Goal: Task Accomplishment & Management: Manage account settings

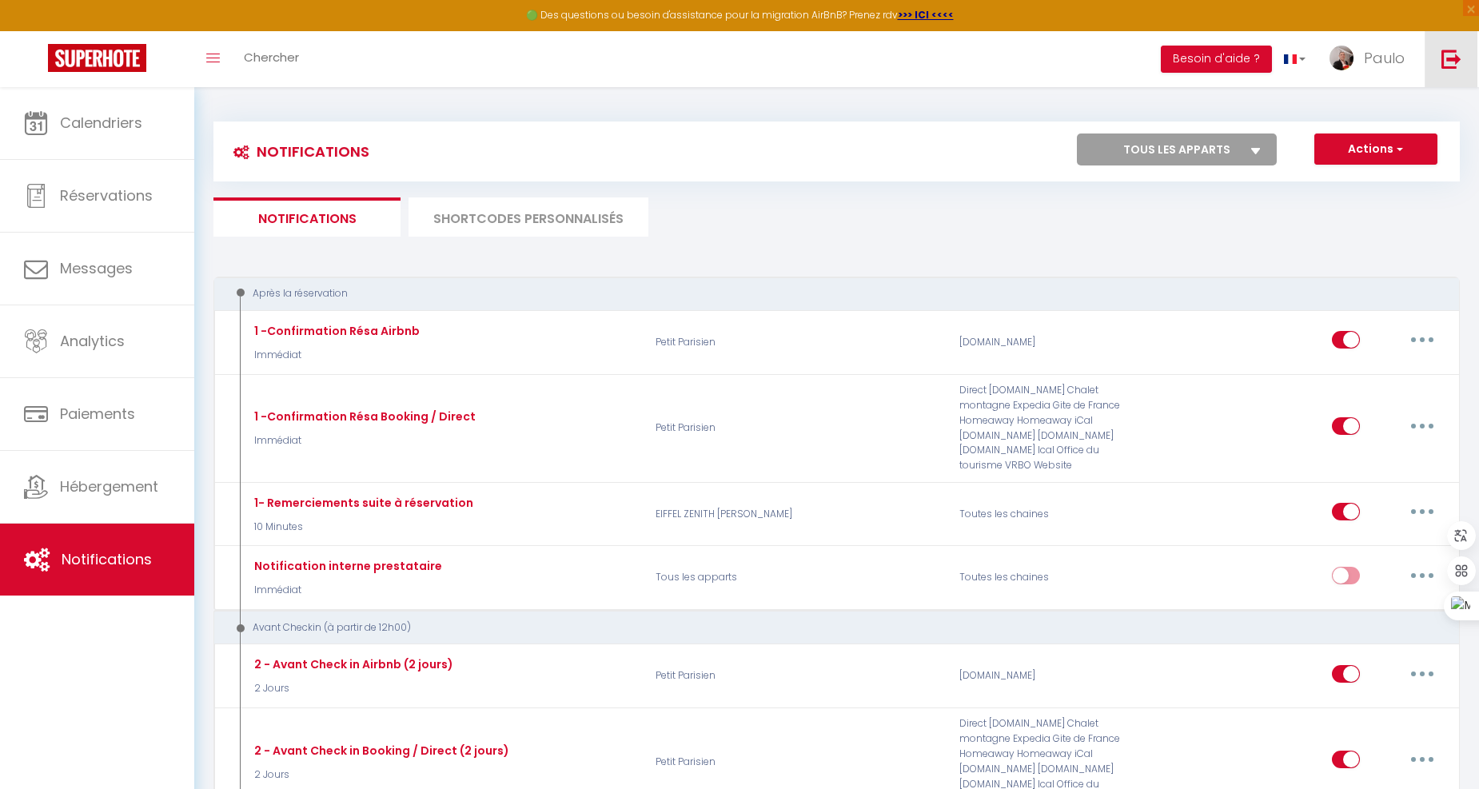
click at [1432, 56] on link at bounding box center [1450, 59] width 53 height 56
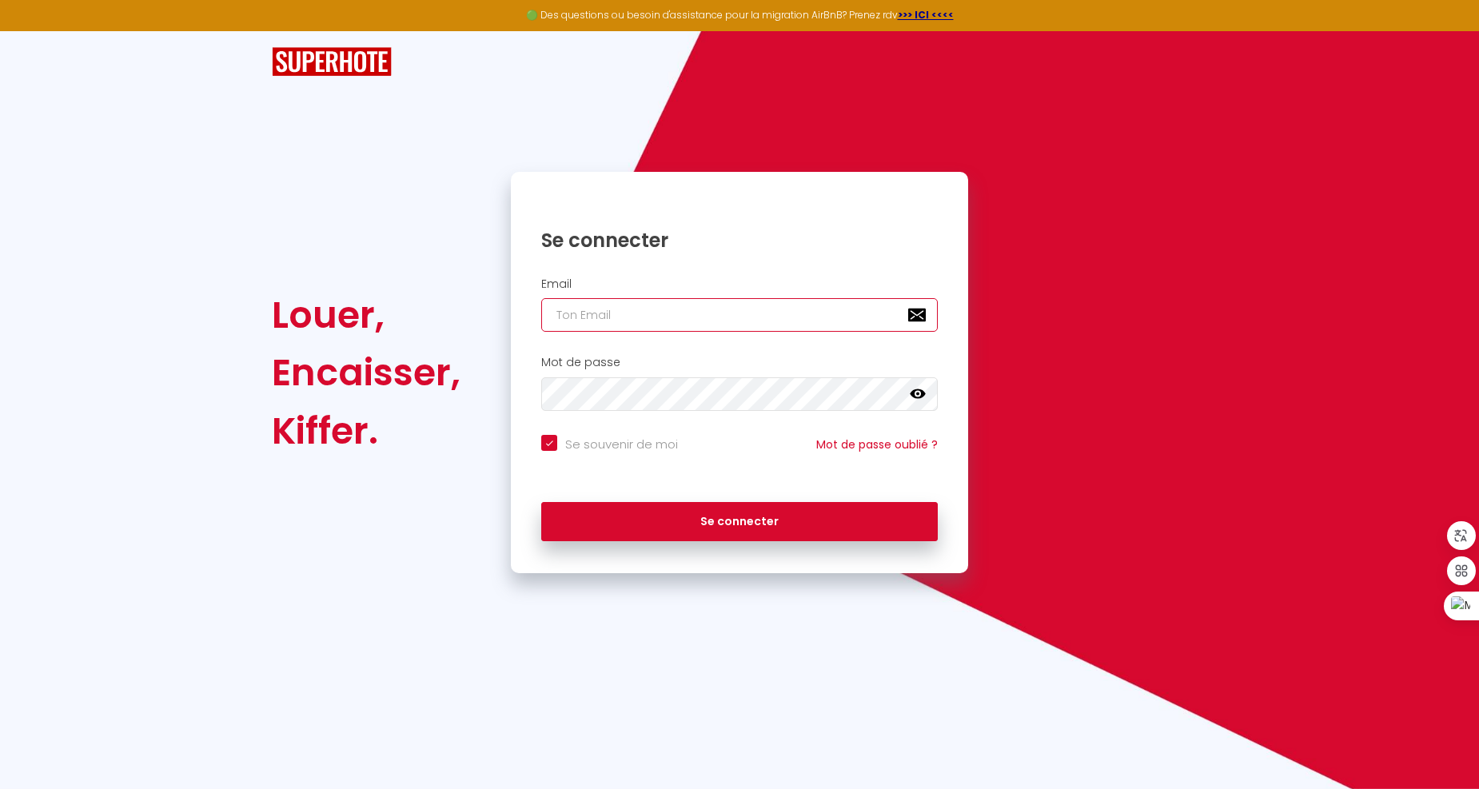
type input "[EMAIL_ADDRESS][DOMAIN_NAME]"
checkbox input "true"
click at [636, 321] on input "[EMAIL_ADDRESS][DOMAIN_NAME]" at bounding box center [739, 315] width 396 height 34
drag, startPoint x: 803, startPoint y: 314, endPoint x: 456, endPoint y: 289, distance: 347.8
click at [452, 292] on div "Louer, Encaisser, Kiffer. Se connecter Email [EMAIL_ADDRESS][DOMAIN_NAME] Mot d…" at bounding box center [739, 372] width 956 height 401
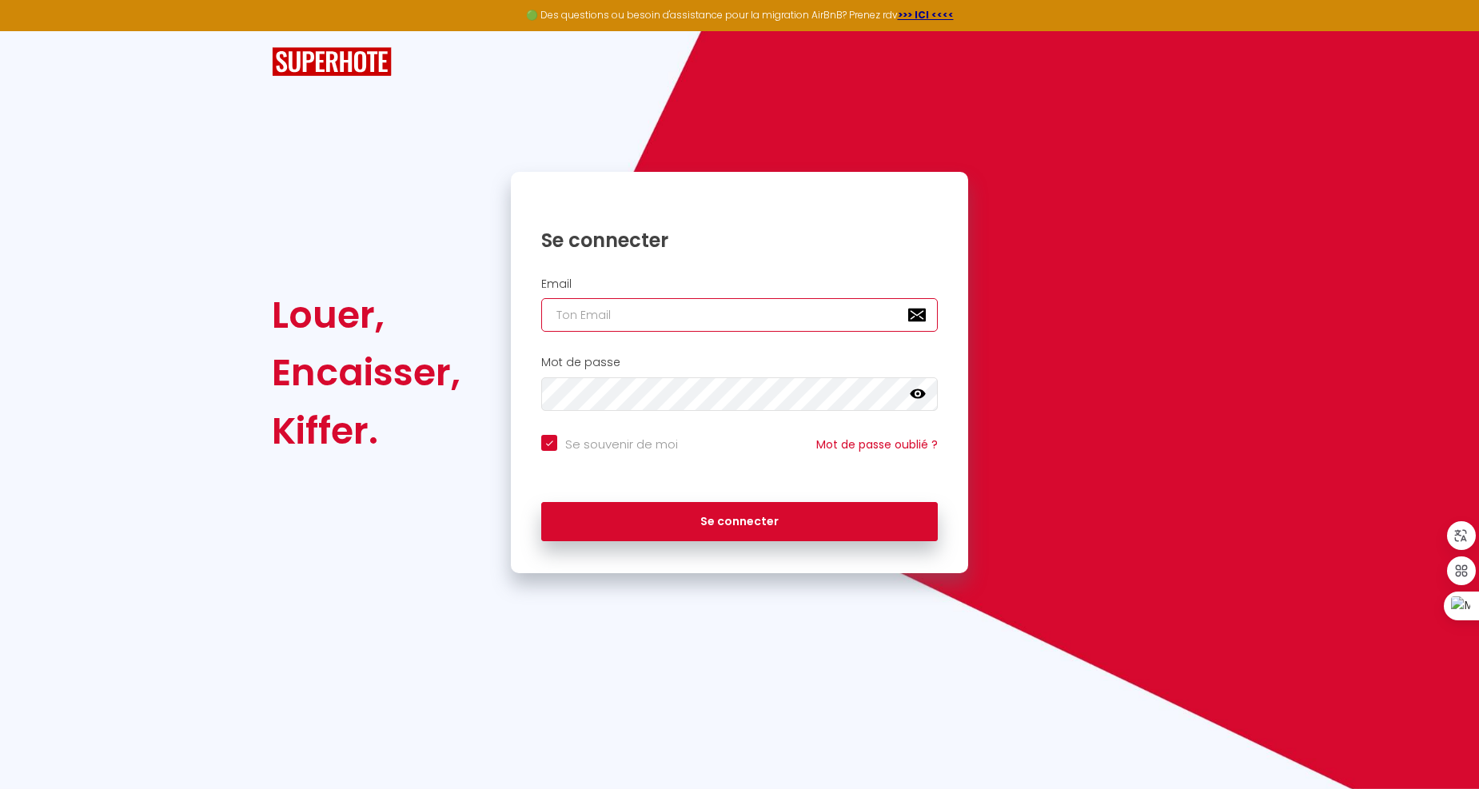
checkbox input "true"
type input "s"
checkbox input "true"
type input "sc"
checkbox input "true"
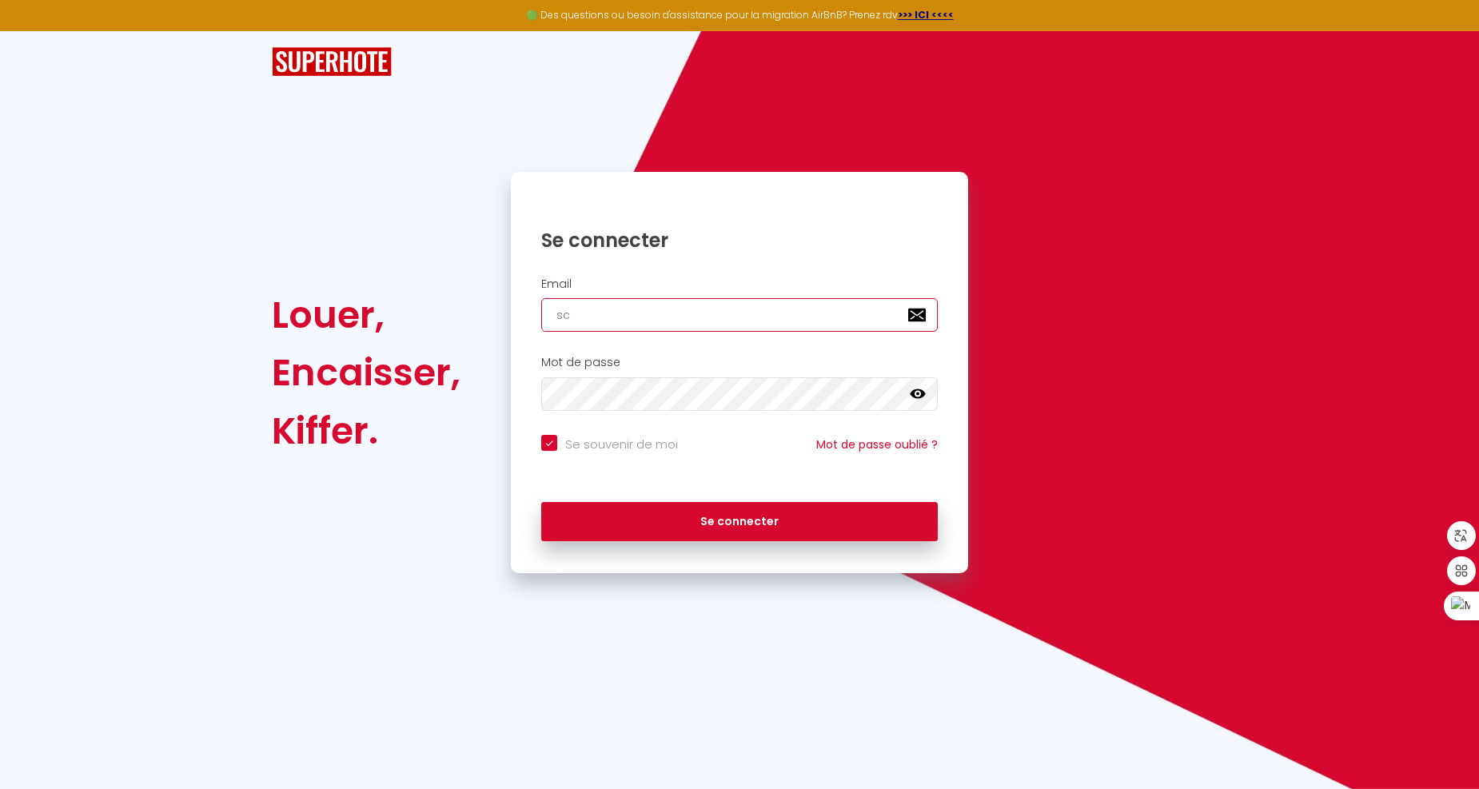
type input "sci"
checkbox input "true"
type input "[EMAIL_ADDRESS][DOMAIN_NAME]"
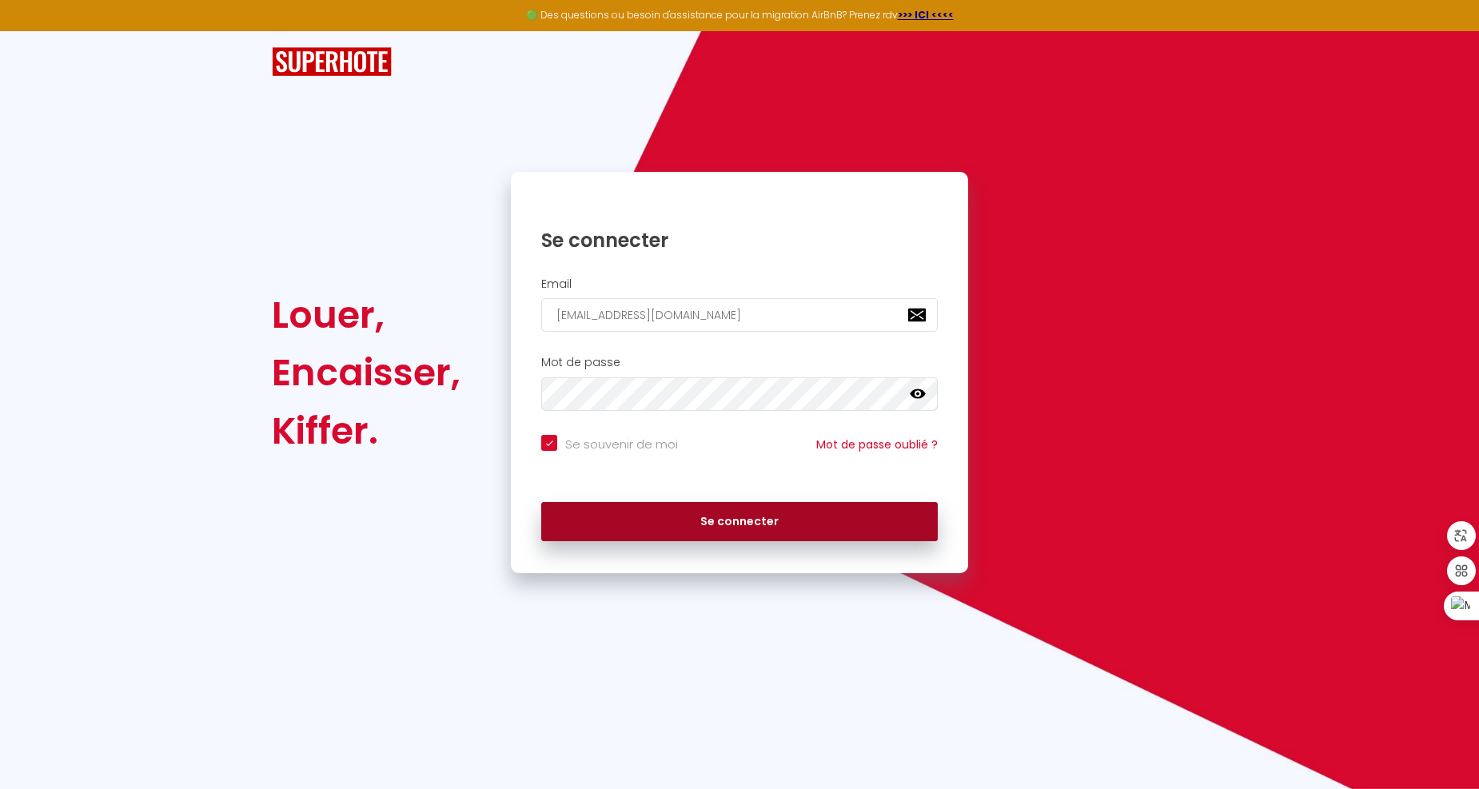
click at [723, 509] on button "Se connecter" at bounding box center [739, 522] width 396 height 40
checkbox input "true"
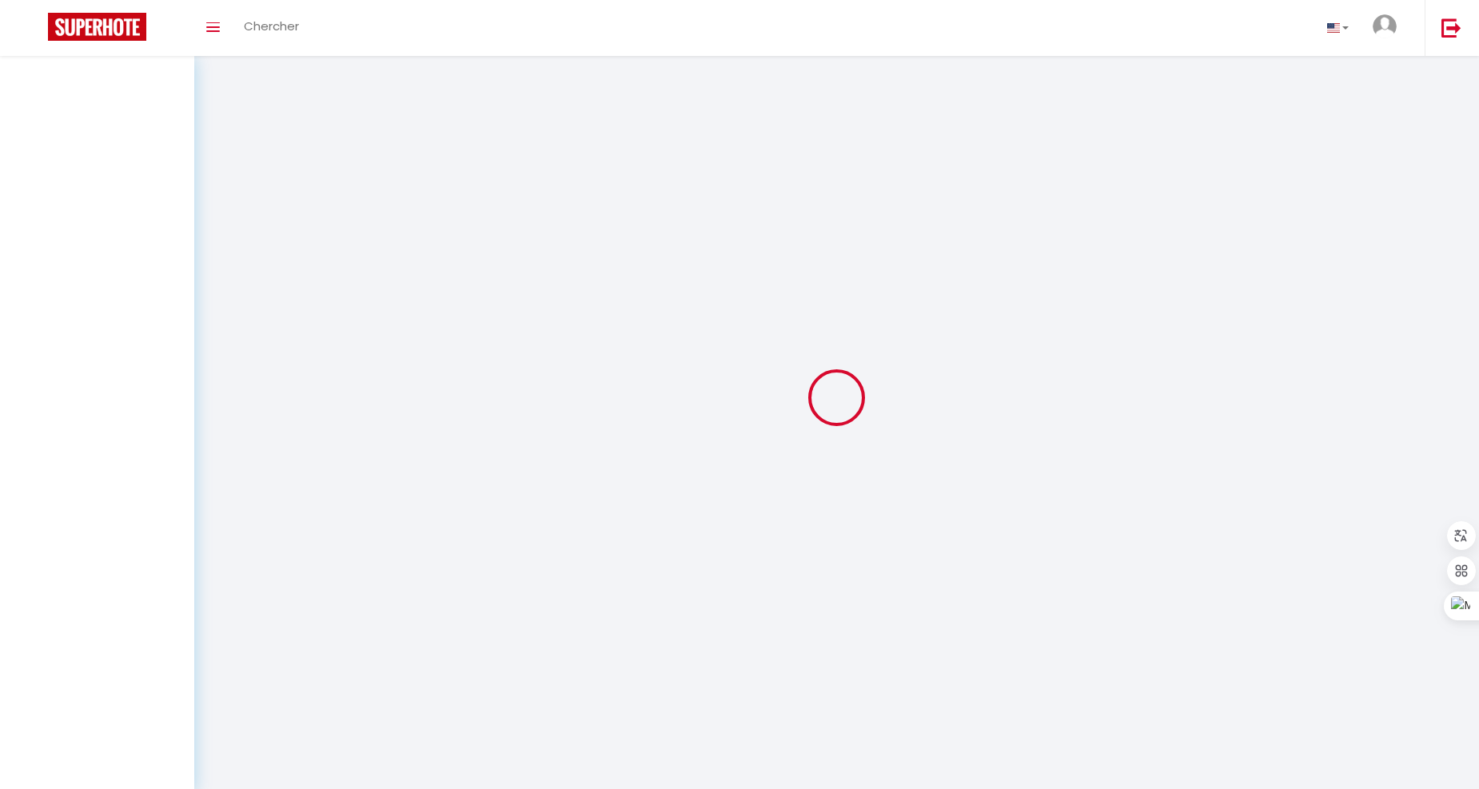
select select
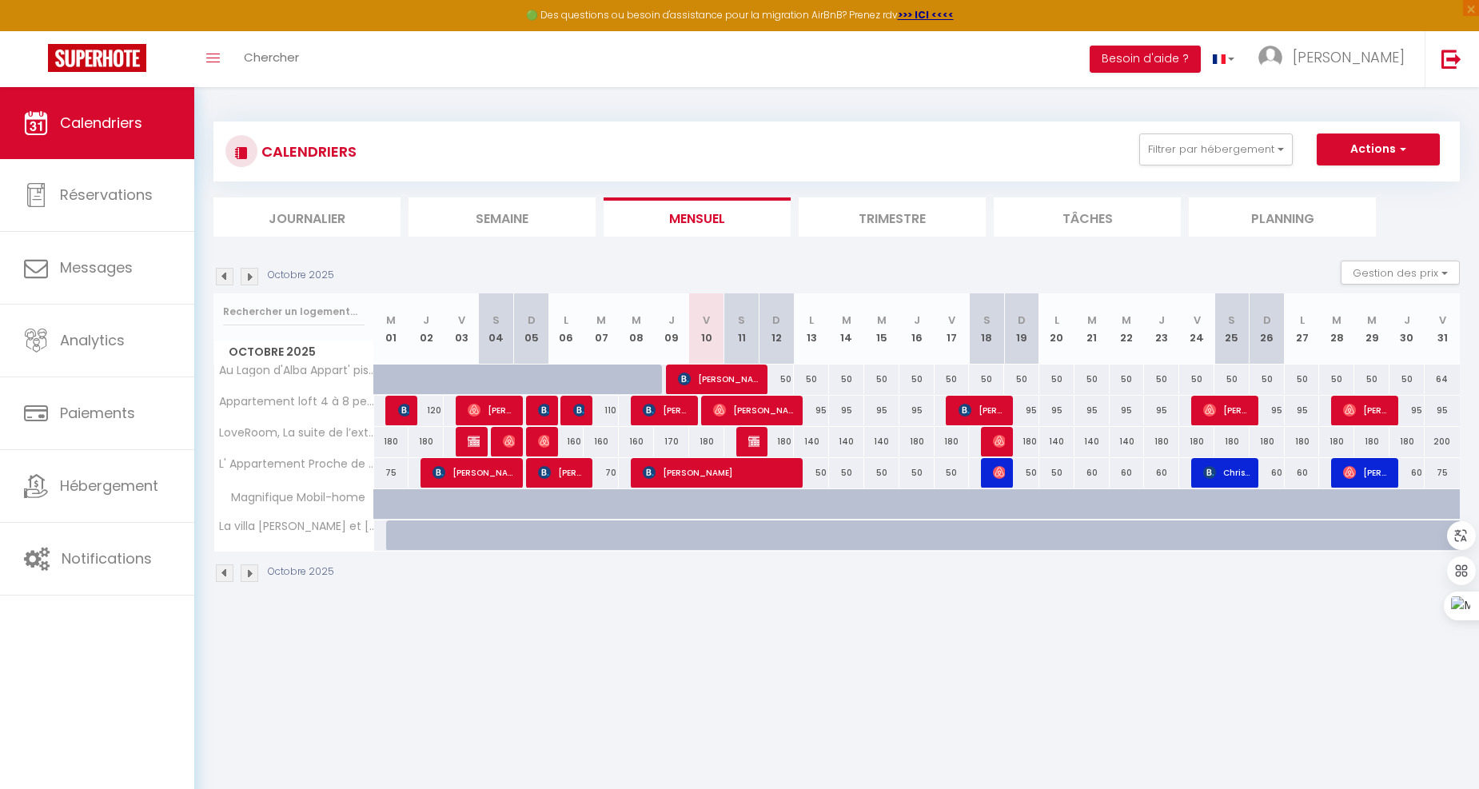
click at [516, 434] on div at bounding box center [505, 442] width 35 height 30
click at [506, 432] on span "Léa D’Accunto" at bounding box center [509, 441] width 12 height 30
select select "OK"
select select "0"
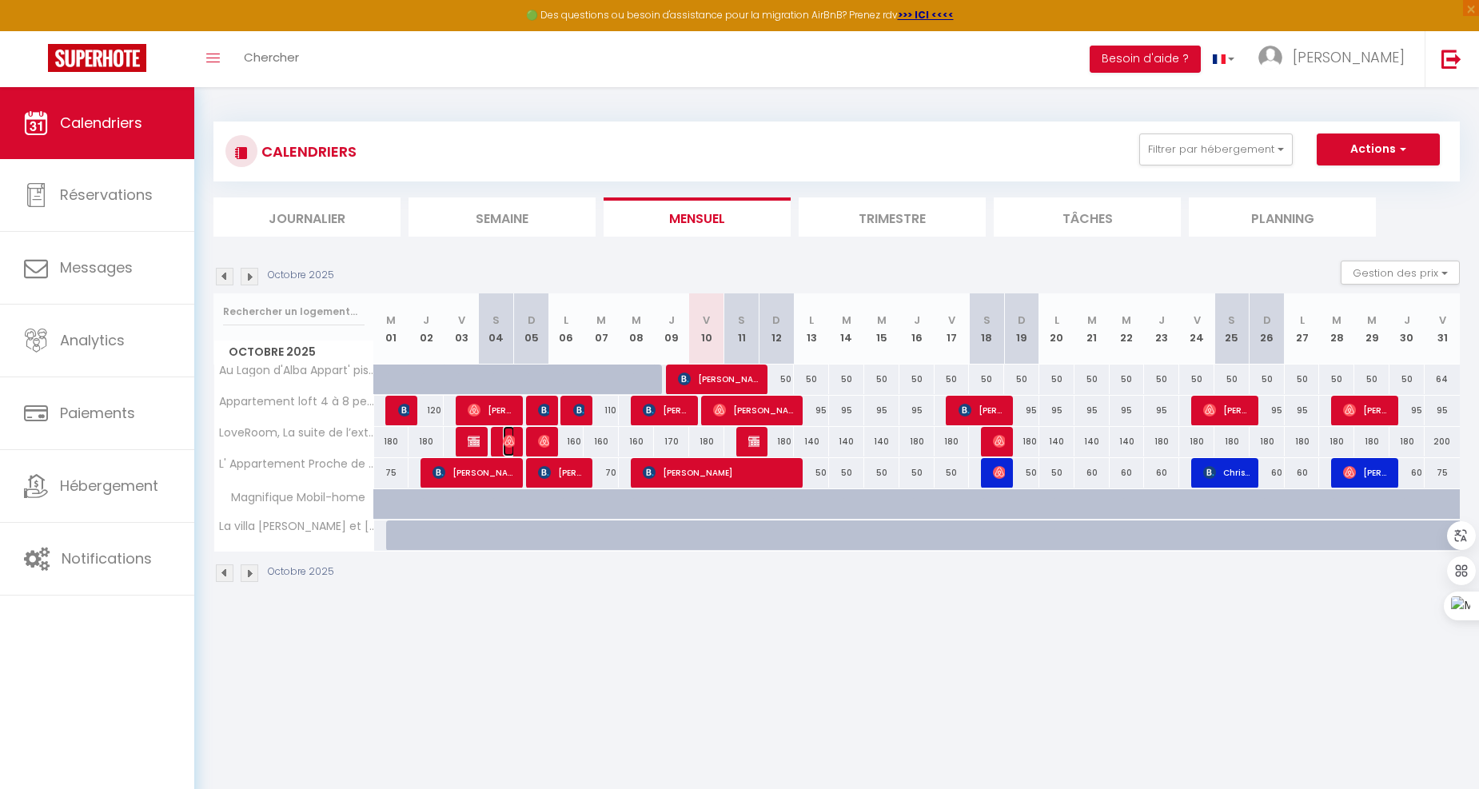
select select "0"
select select "1"
select select
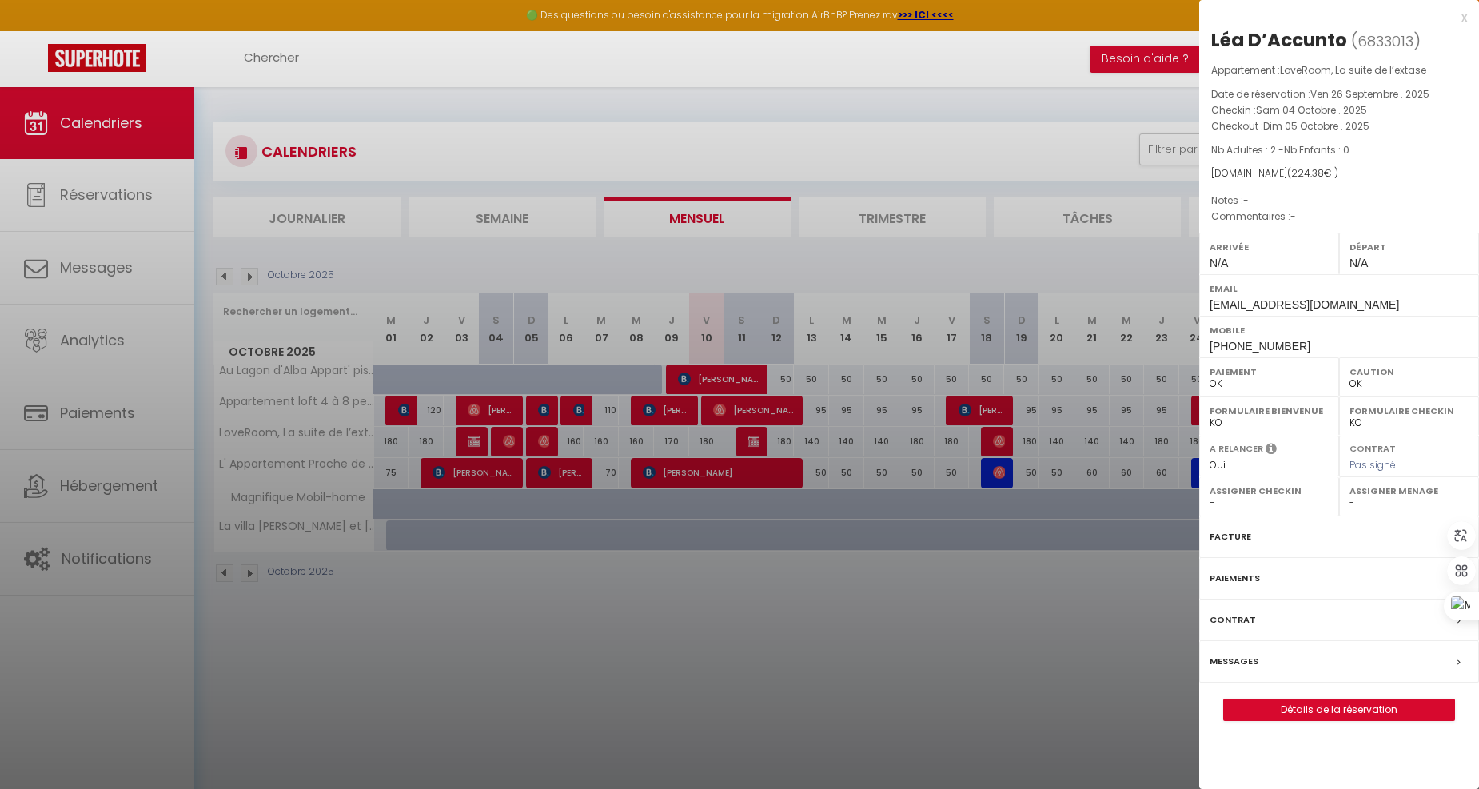
click at [747, 116] on div at bounding box center [739, 394] width 1479 height 789
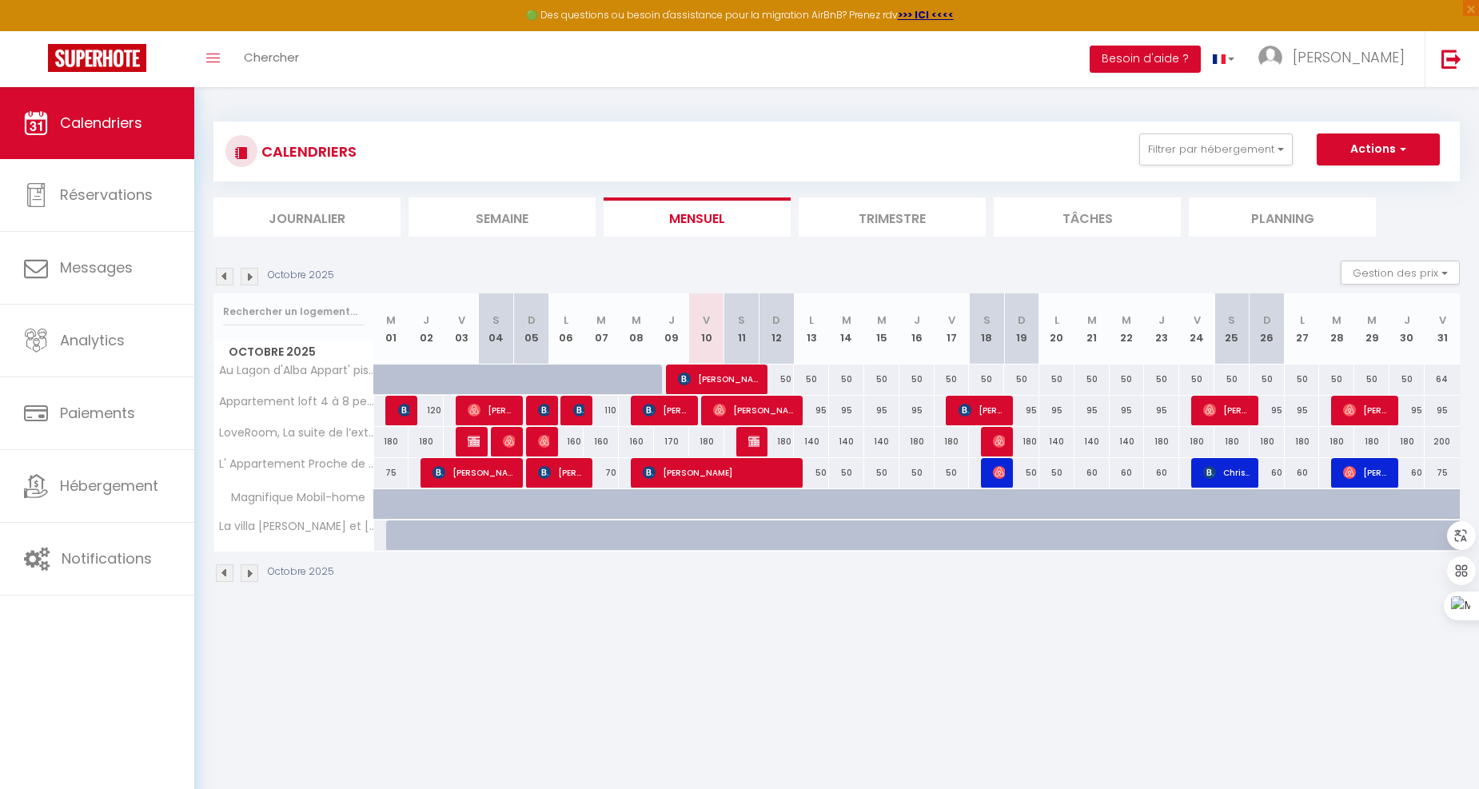
click at [253, 274] on img at bounding box center [250, 277] width 18 height 18
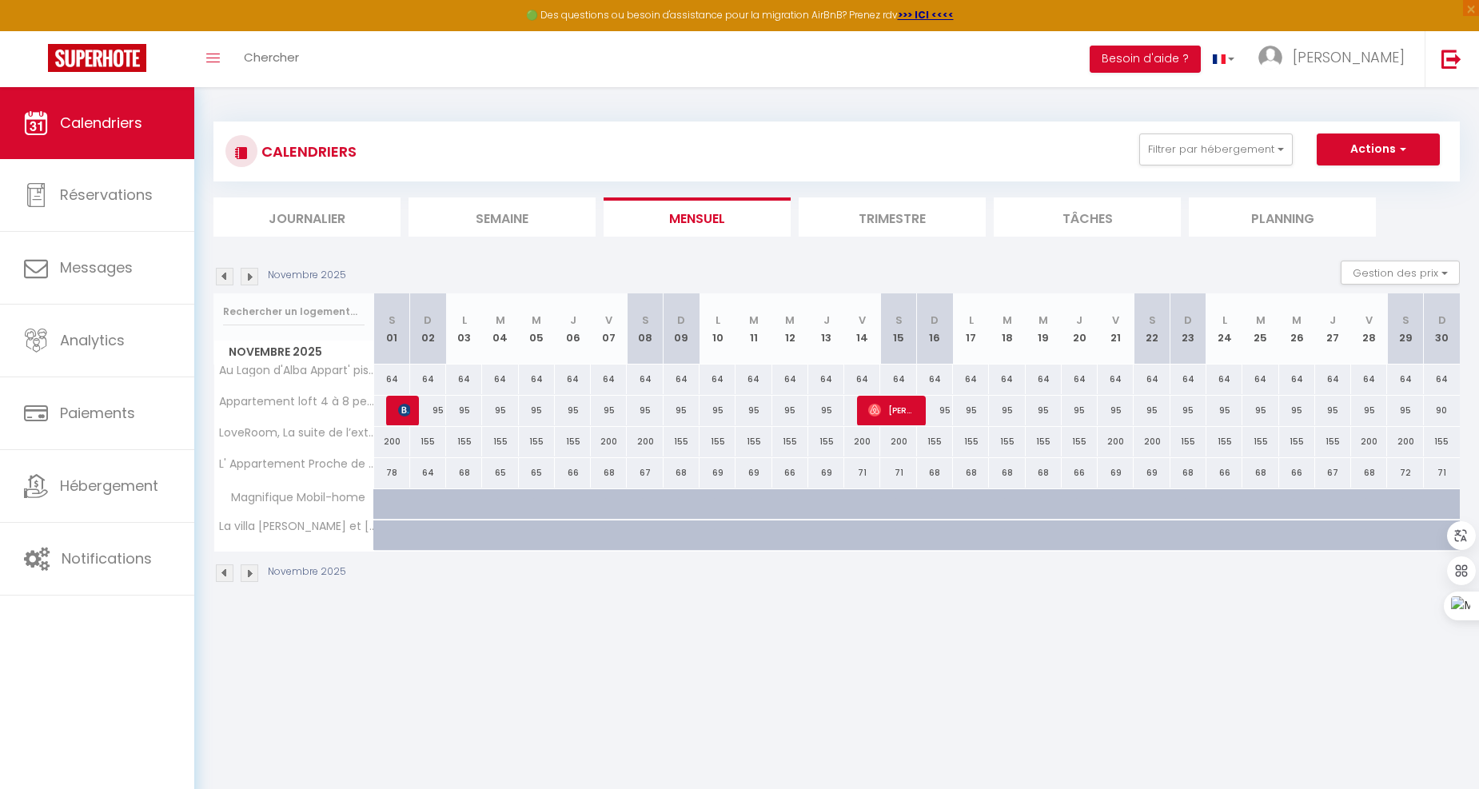
click at [254, 273] on img at bounding box center [250, 277] width 18 height 18
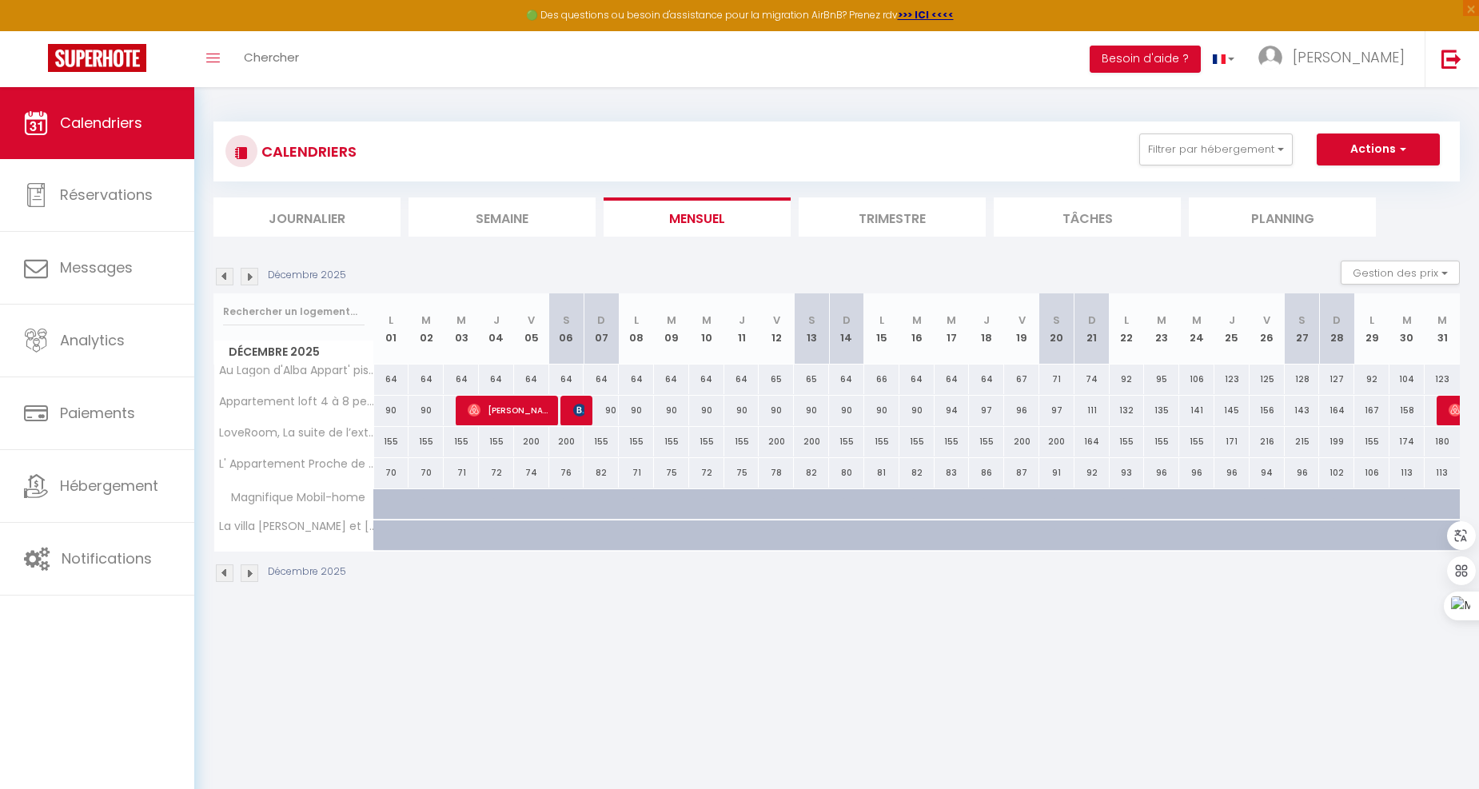
click at [1436, 444] on div "180" at bounding box center [1441, 442] width 35 height 30
type input "180"
type input "Mer 31 Décembre 2025"
type input "Jeu 01 Janvier 2026"
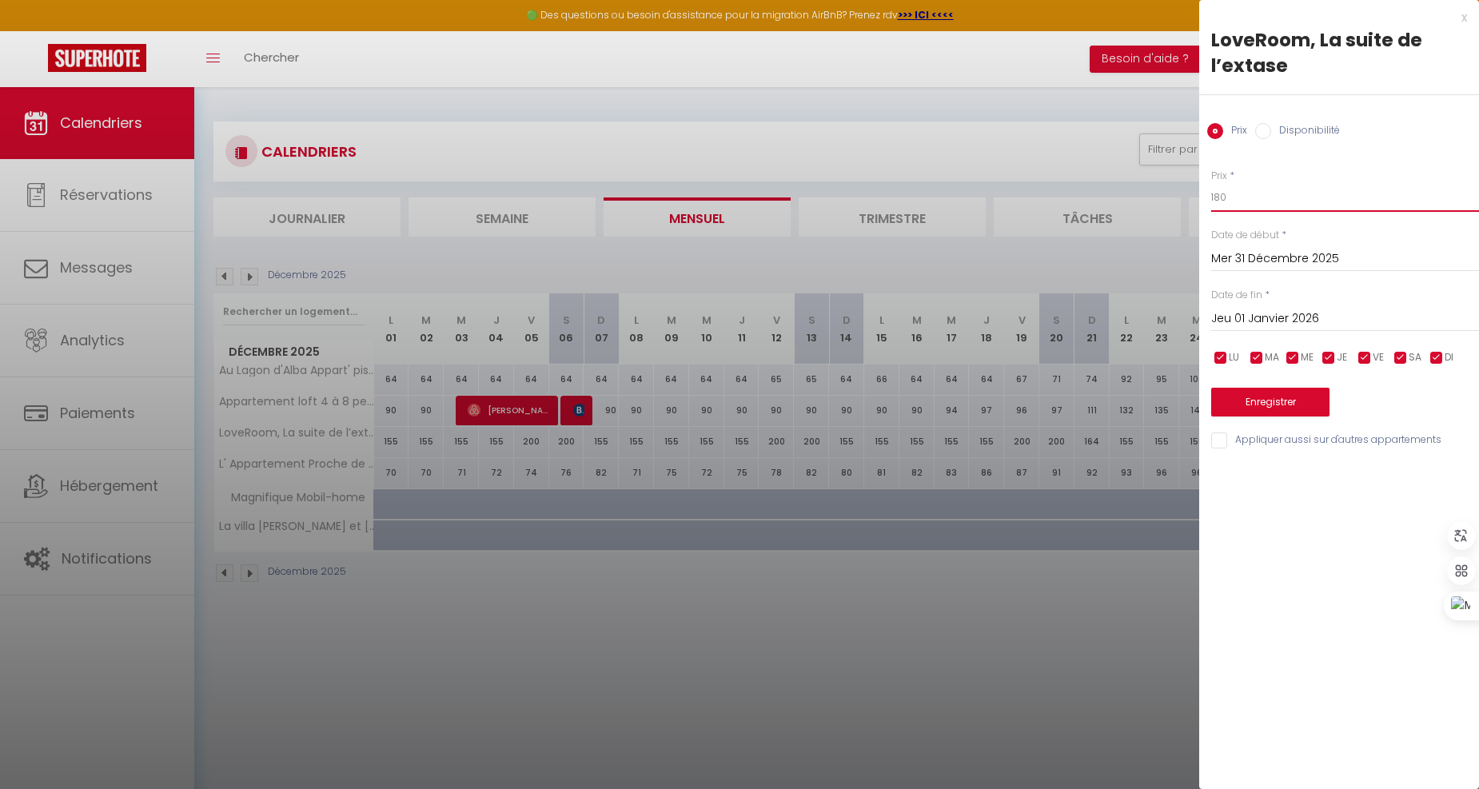
click at [1264, 202] on input "180" at bounding box center [1345, 197] width 268 height 29
type input "1"
type input "380"
click at [1259, 395] on button "Enregistrer" at bounding box center [1270, 402] width 118 height 29
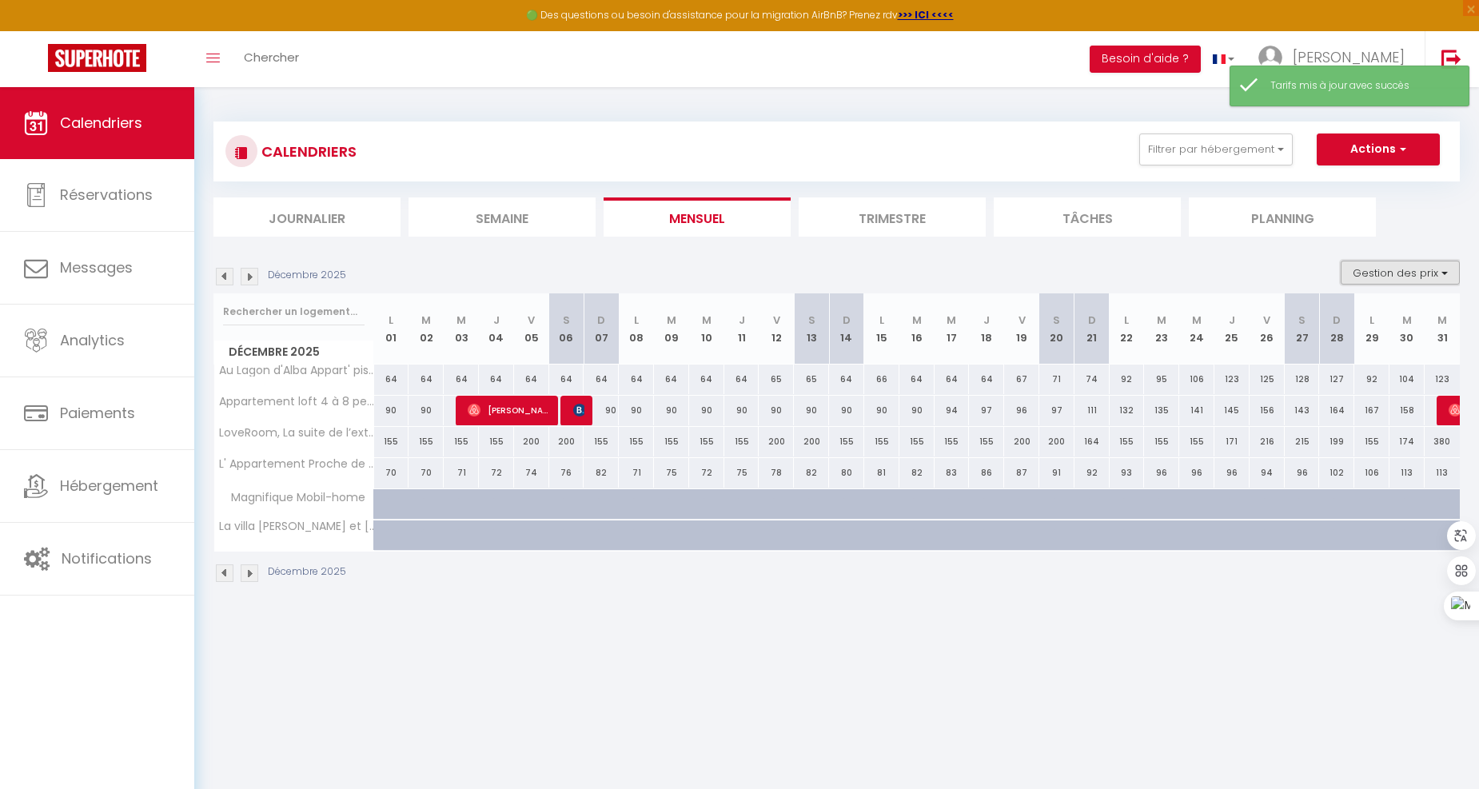
click at [1383, 274] on button "Gestion des prix" at bounding box center [1399, 273] width 119 height 24
click at [1368, 324] on input "Nb Nuits minimum" at bounding box center [1387, 322] width 144 height 16
checkbox input "true"
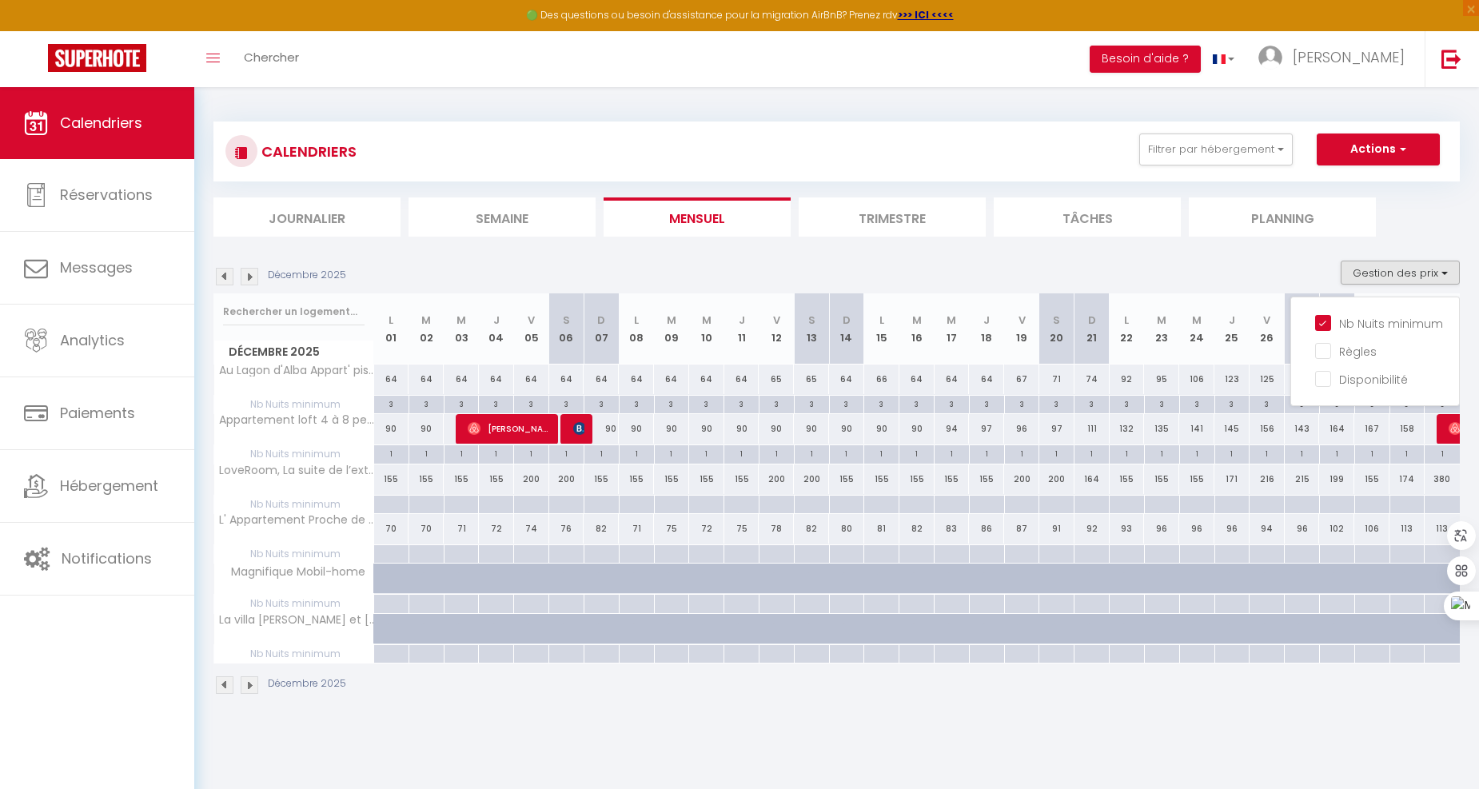
click at [1060, 128] on div "CALENDRIERS Filtrer par hébergement Tous Au Lagon d'Alba Appart' piscine à Fréj…" at bounding box center [836, 151] width 1246 height 60
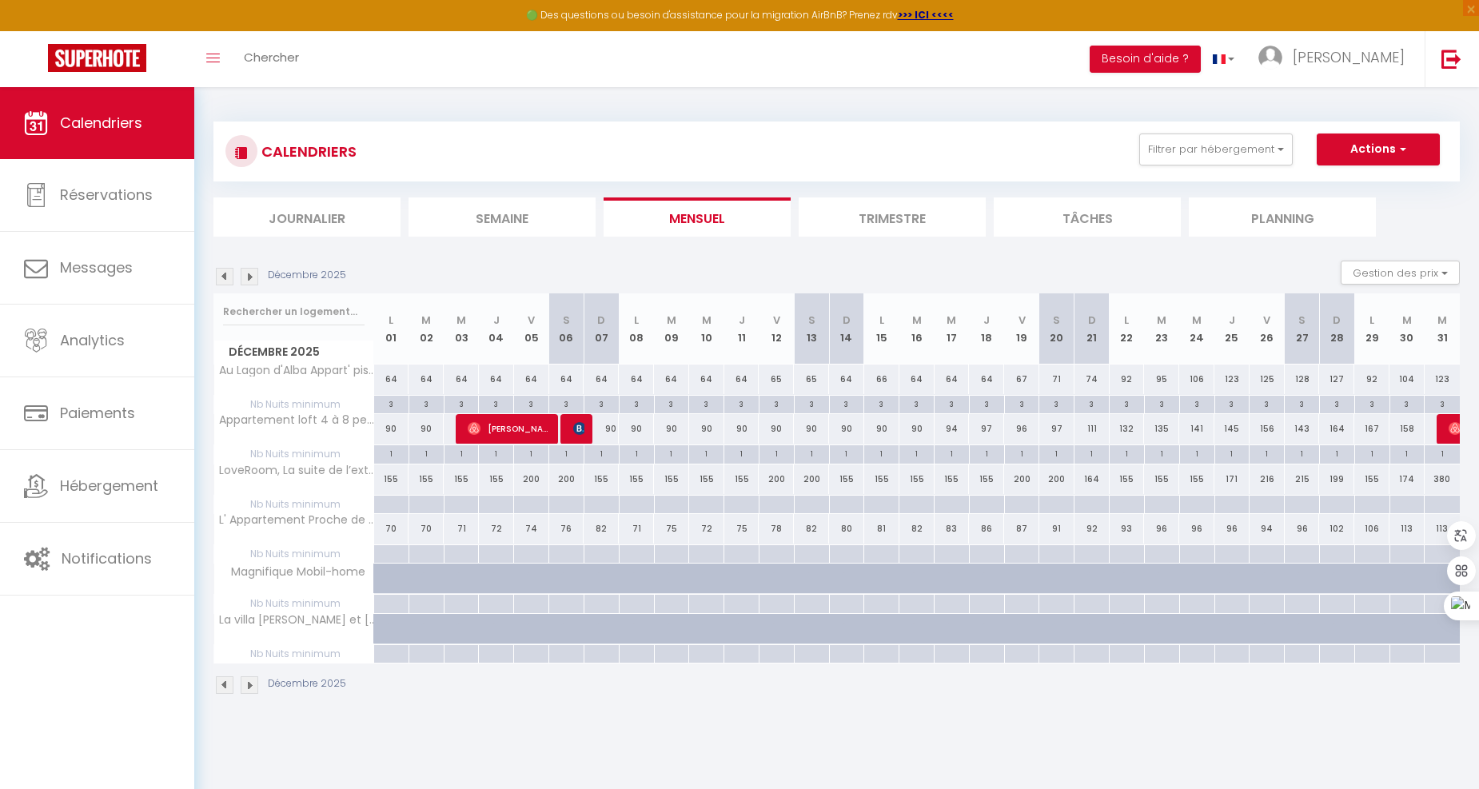
click at [251, 272] on img at bounding box center [250, 277] width 18 height 18
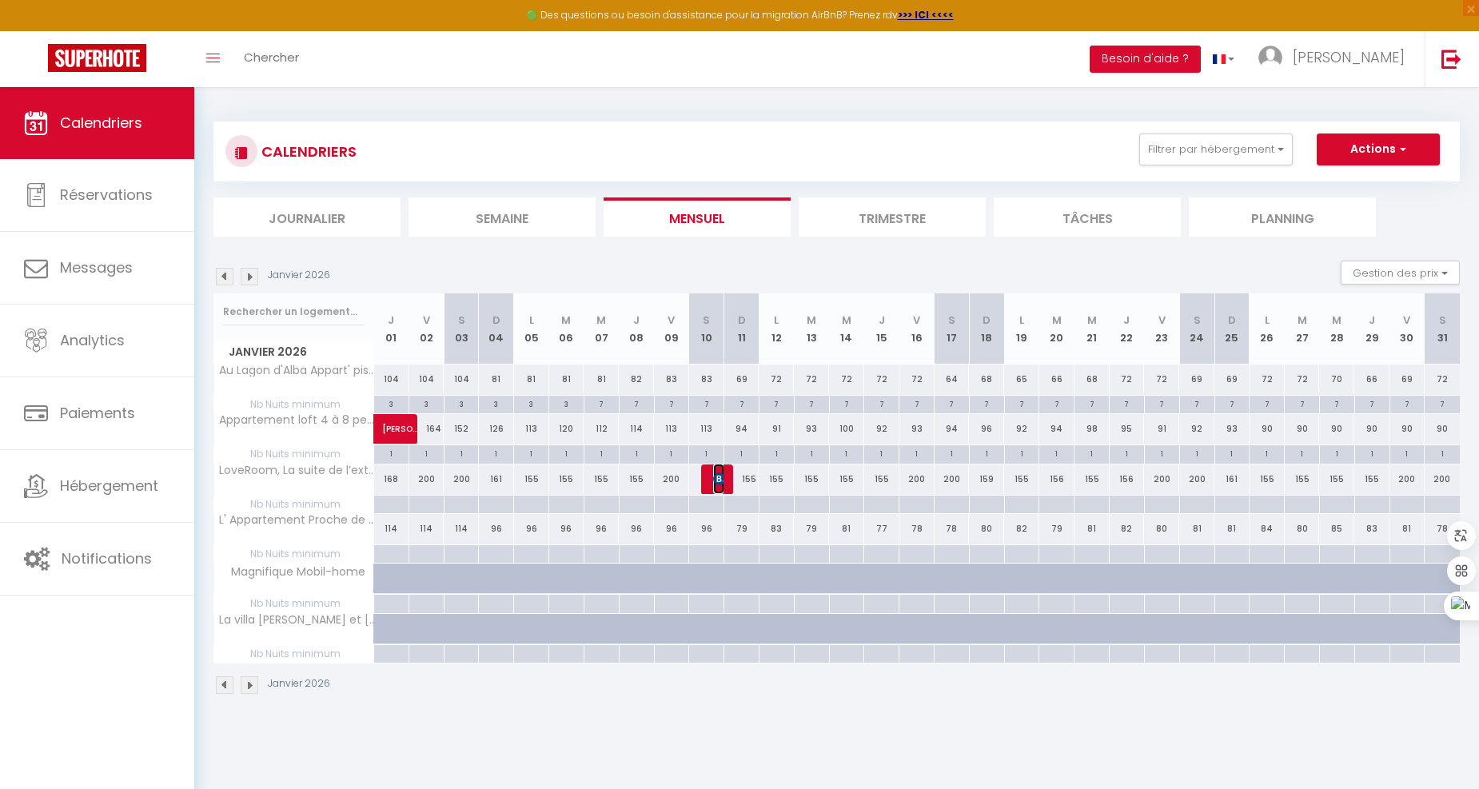
click at [716, 484] on img at bounding box center [719, 478] width 13 height 13
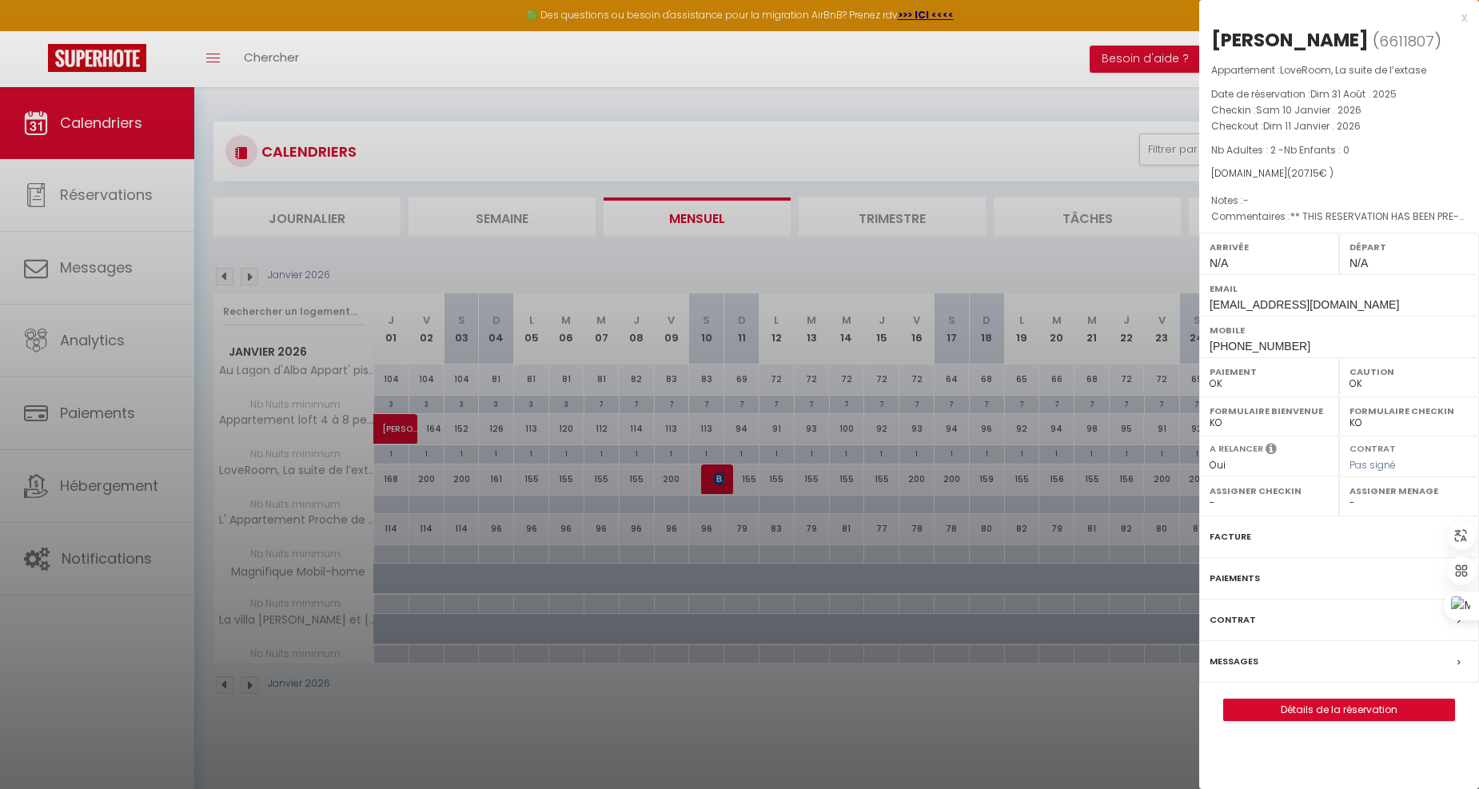
click at [936, 104] on div at bounding box center [739, 394] width 1479 height 789
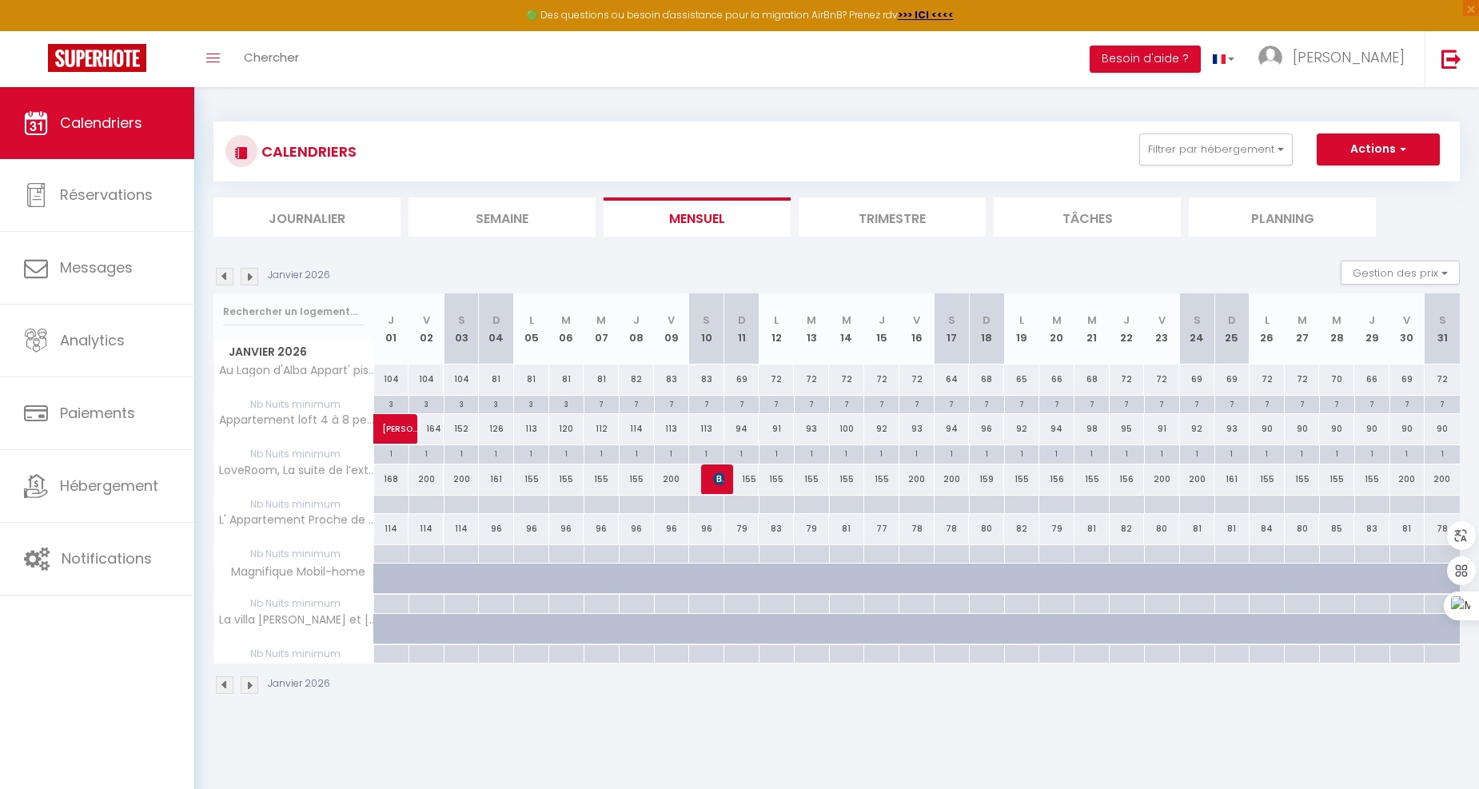
click at [251, 275] on img at bounding box center [250, 277] width 18 height 18
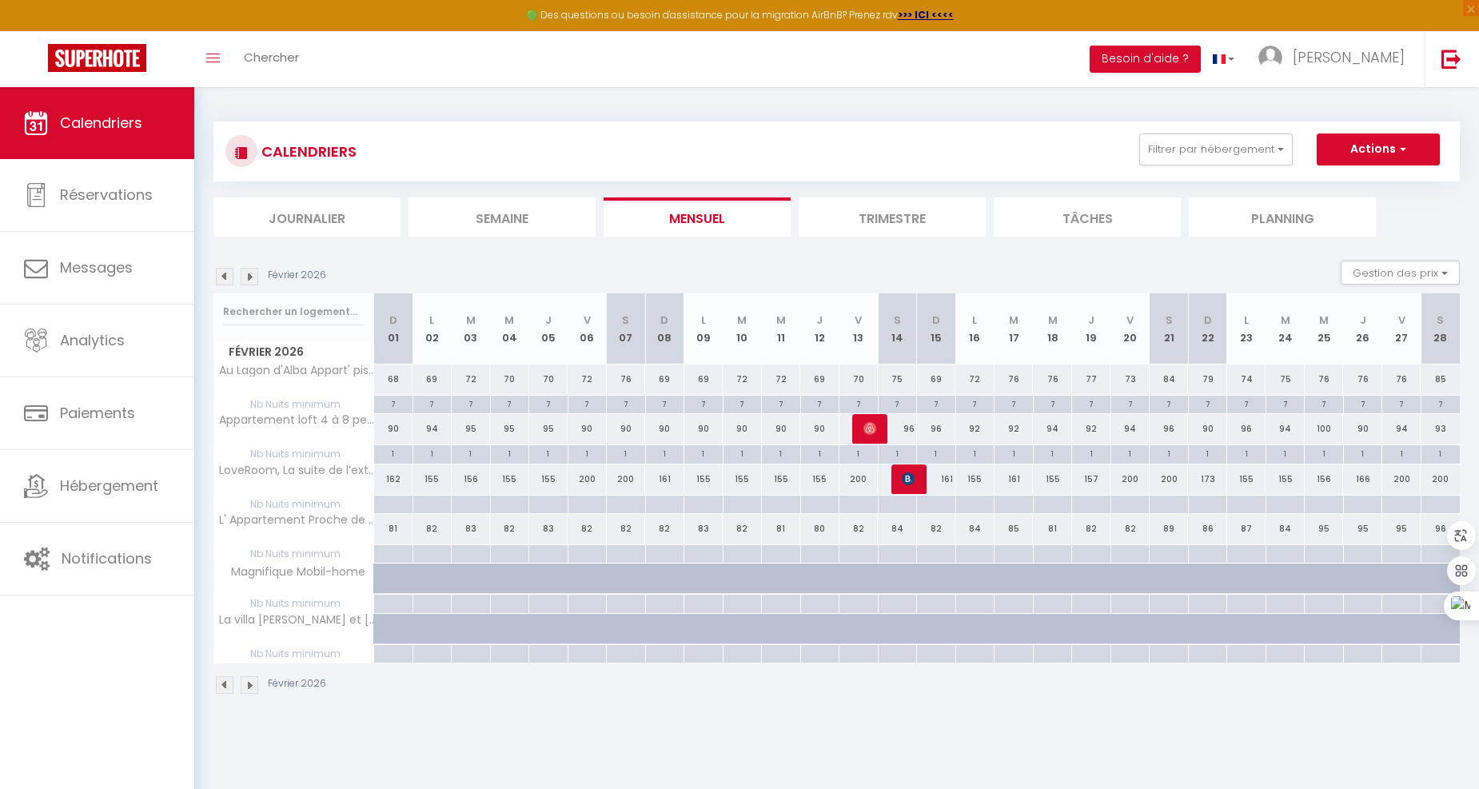
click at [261, 269] on div "Février 2026" at bounding box center [271, 277] width 117 height 18
click at [248, 273] on img at bounding box center [250, 277] width 18 height 18
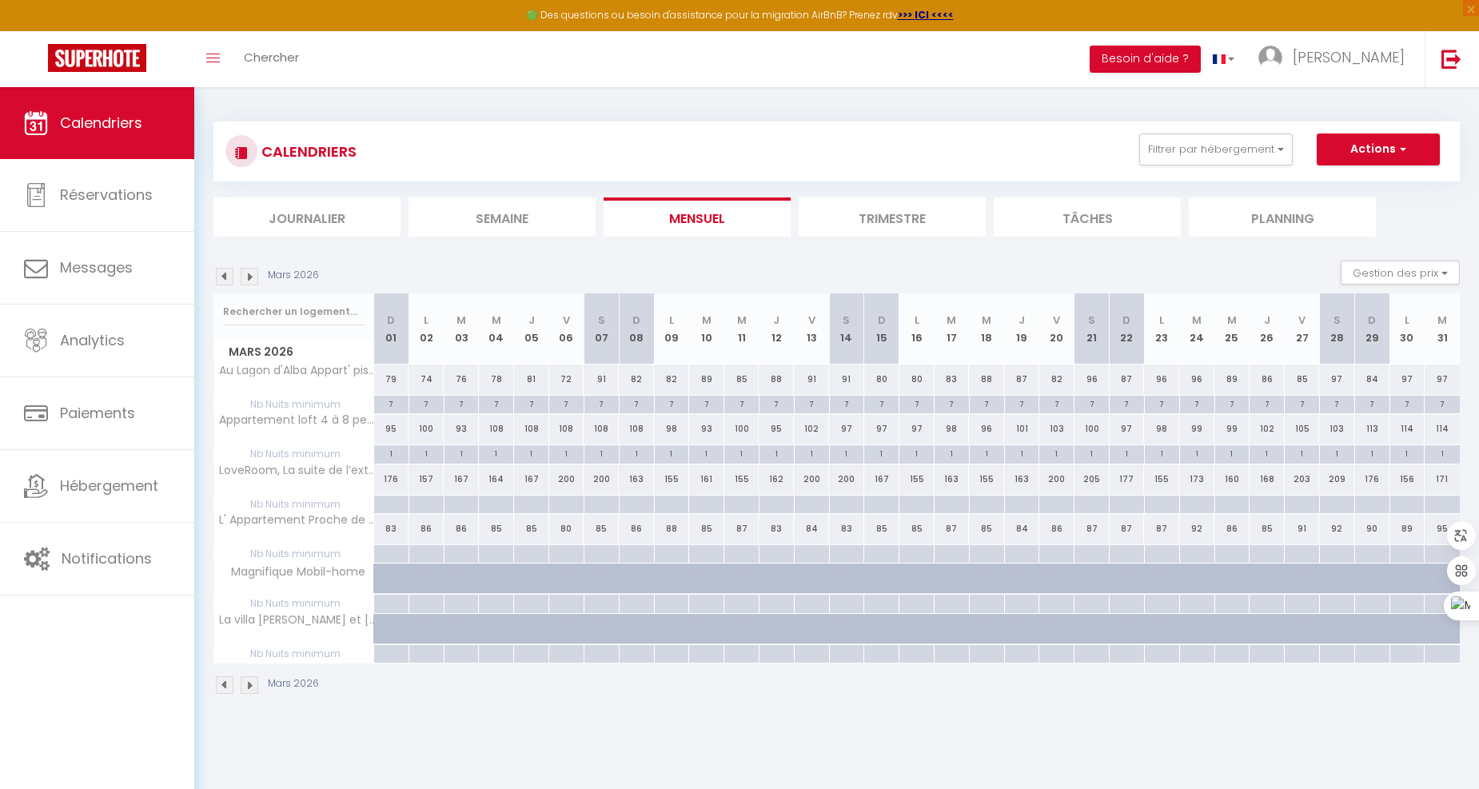
click at [248, 273] on img at bounding box center [250, 277] width 18 height 18
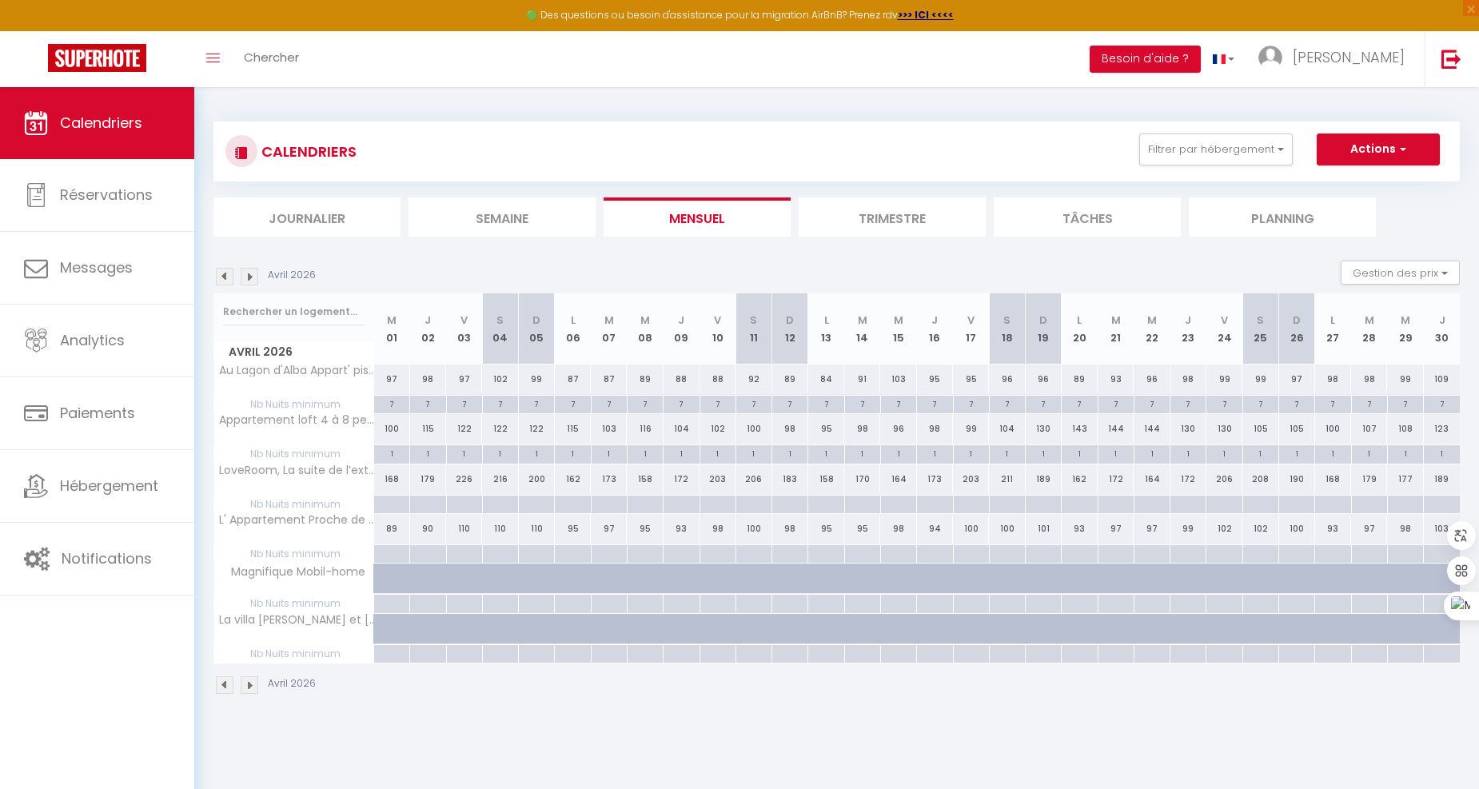
click at [249, 276] on img at bounding box center [250, 277] width 18 height 18
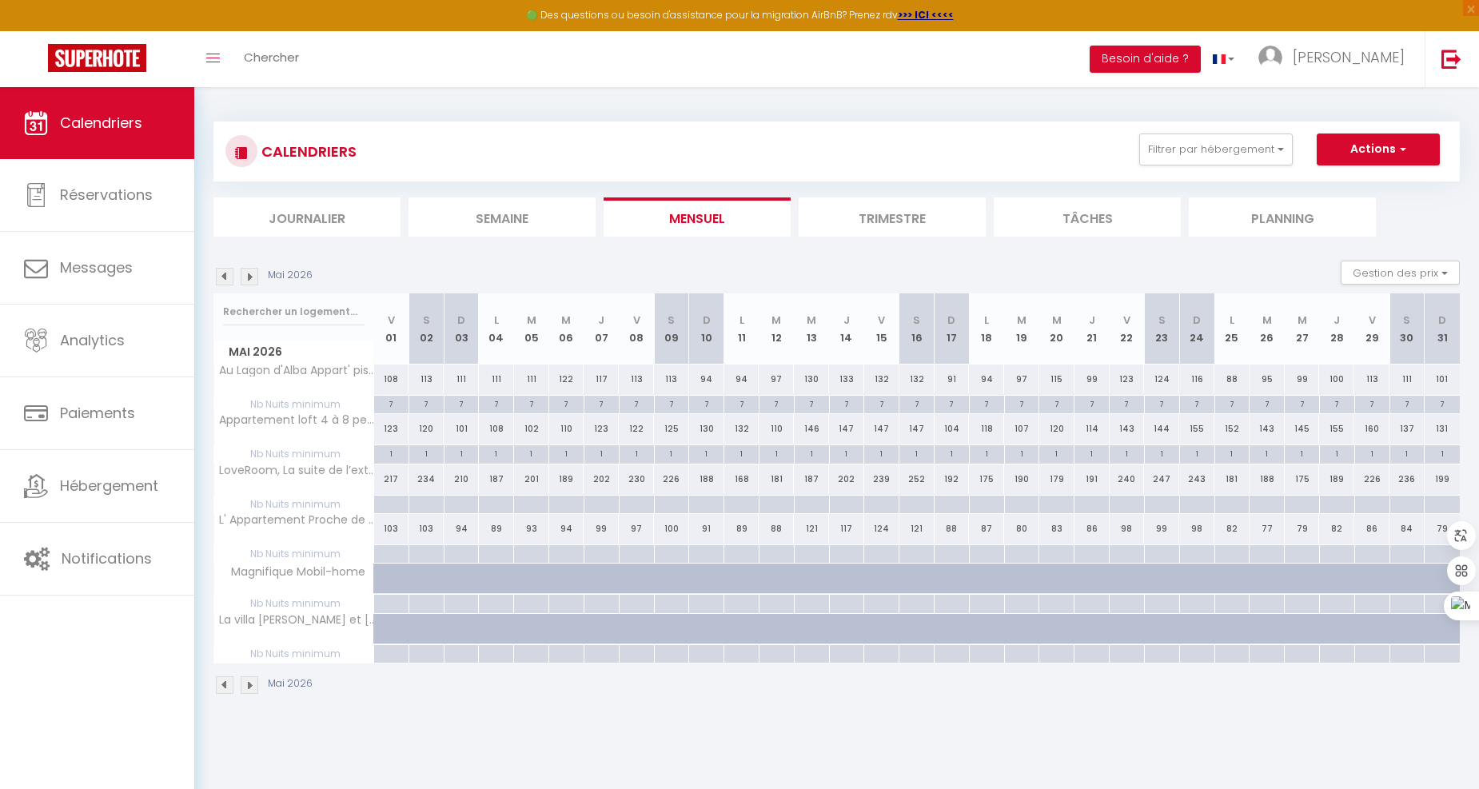
click at [249, 276] on img at bounding box center [250, 277] width 18 height 18
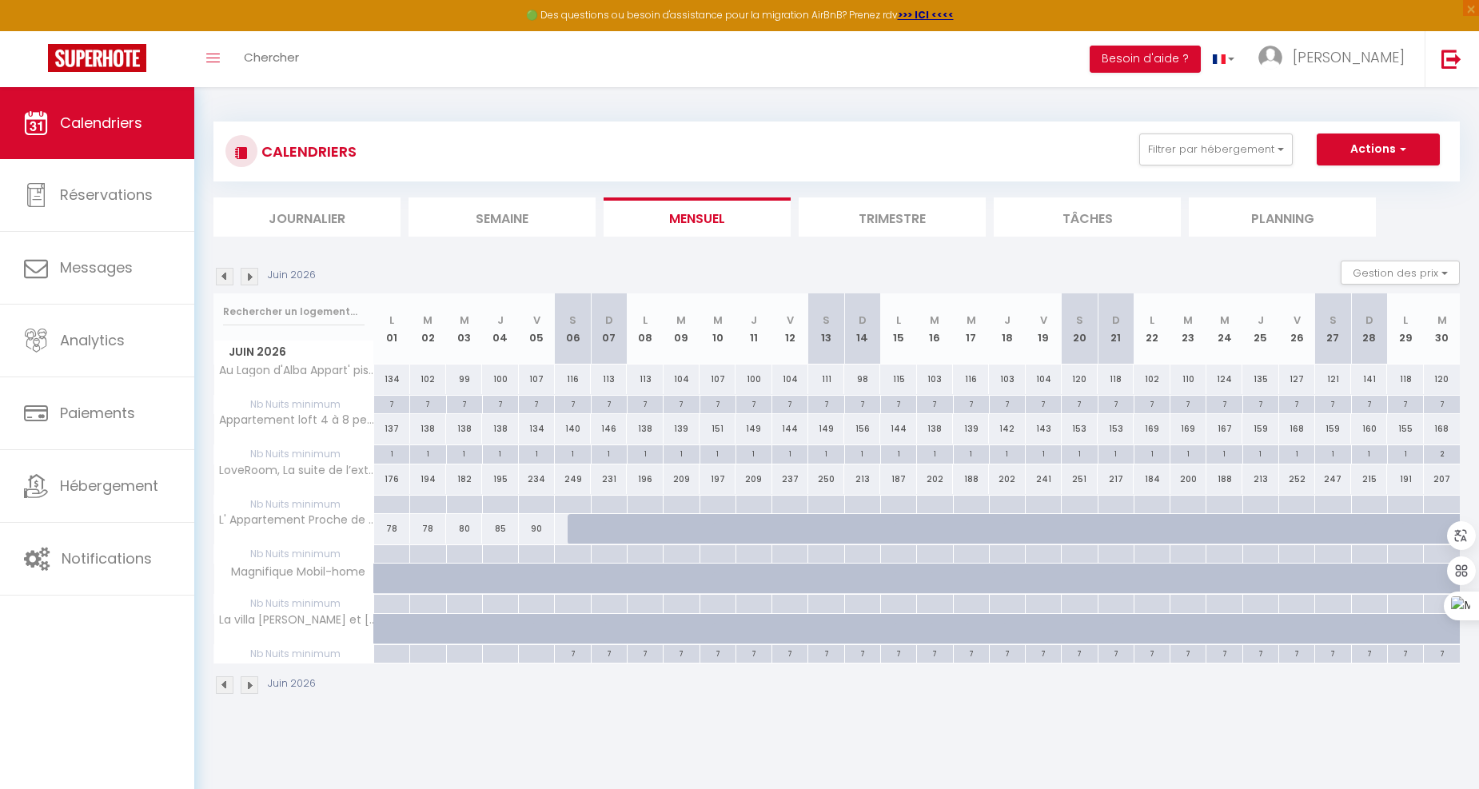
click at [249, 276] on img at bounding box center [250, 277] width 18 height 18
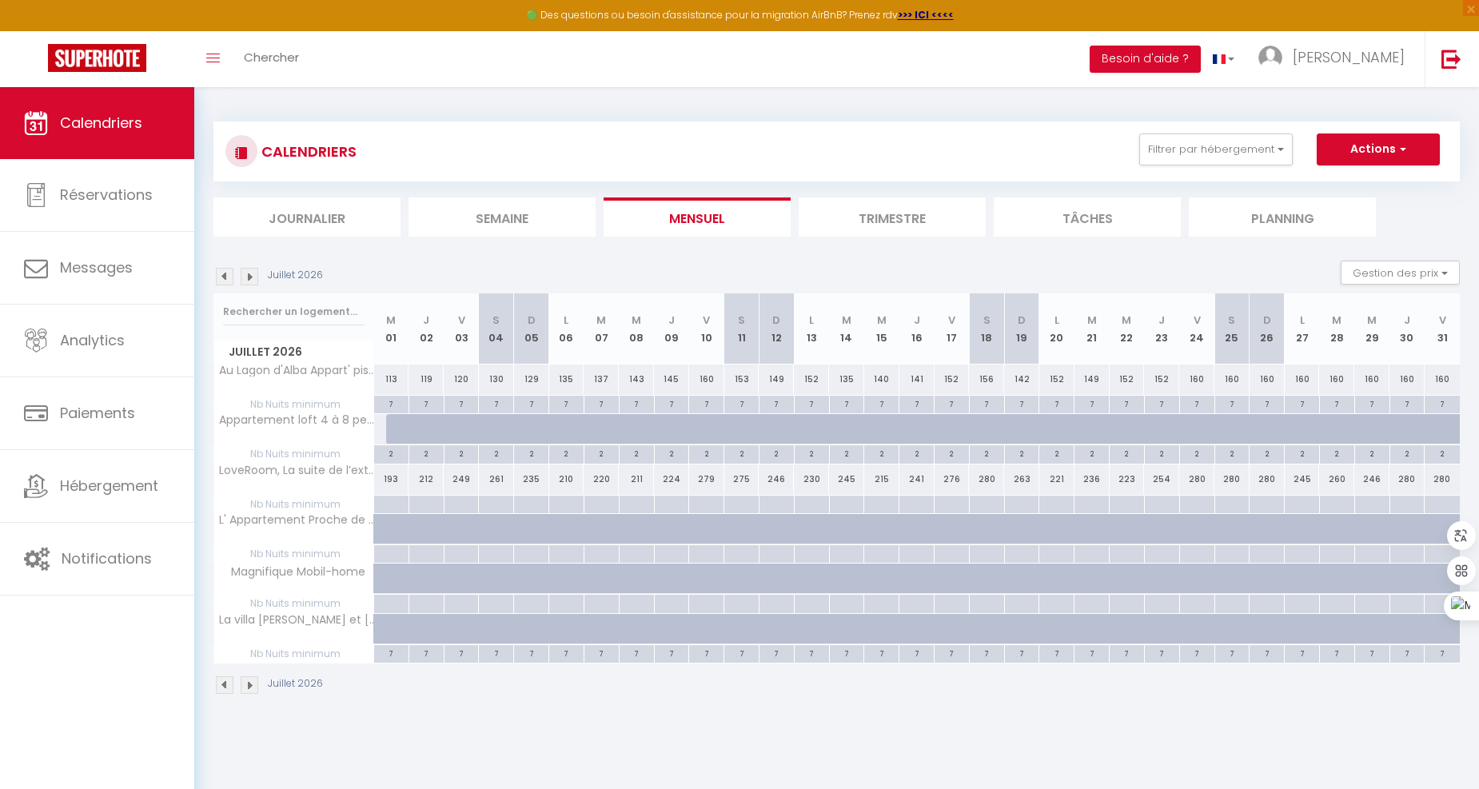
click at [249, 276] on img at bounding box center [250, 277] width 18 height 18
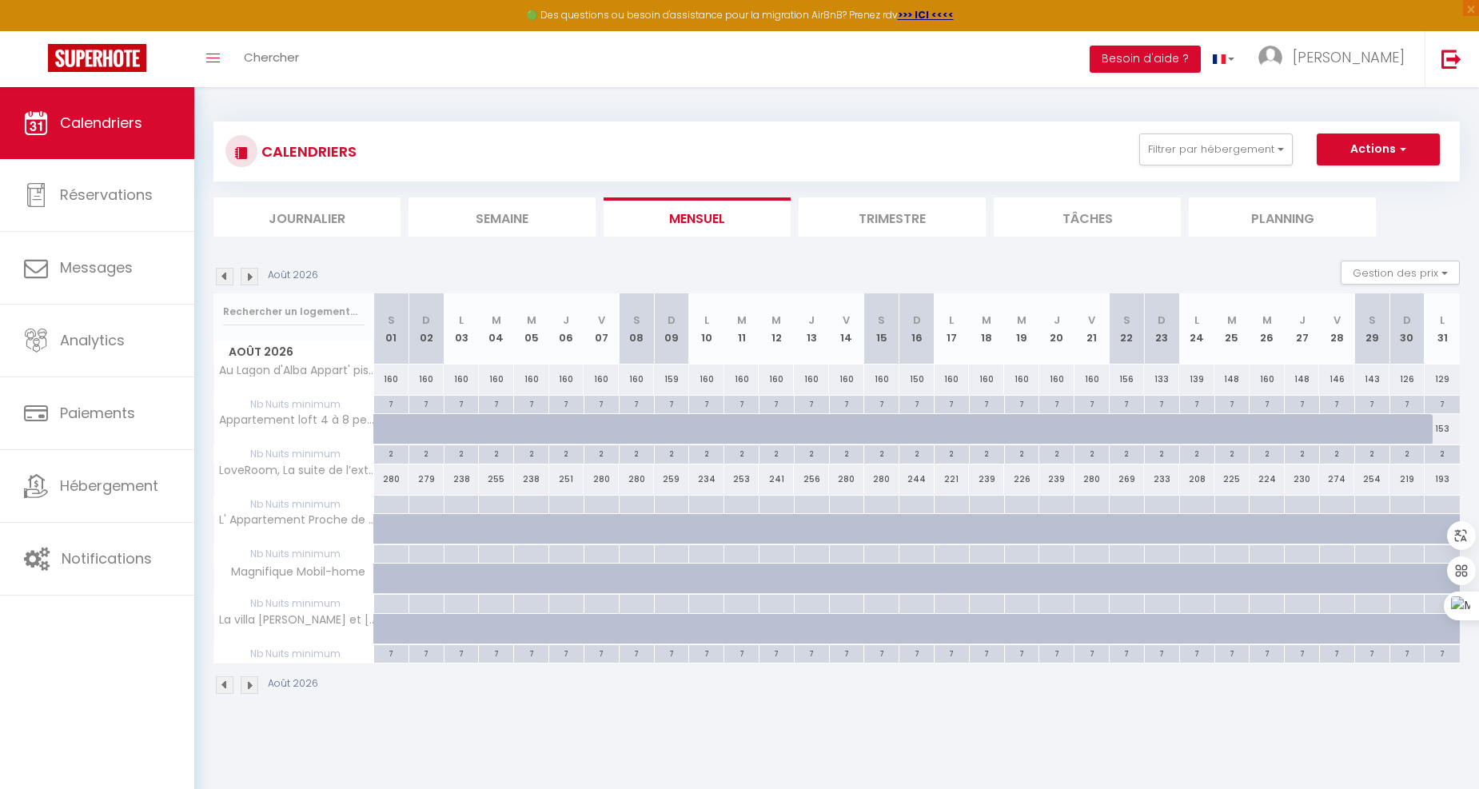
click at [249, 276] on img at bounding box center [250, 277] width 18 height 18
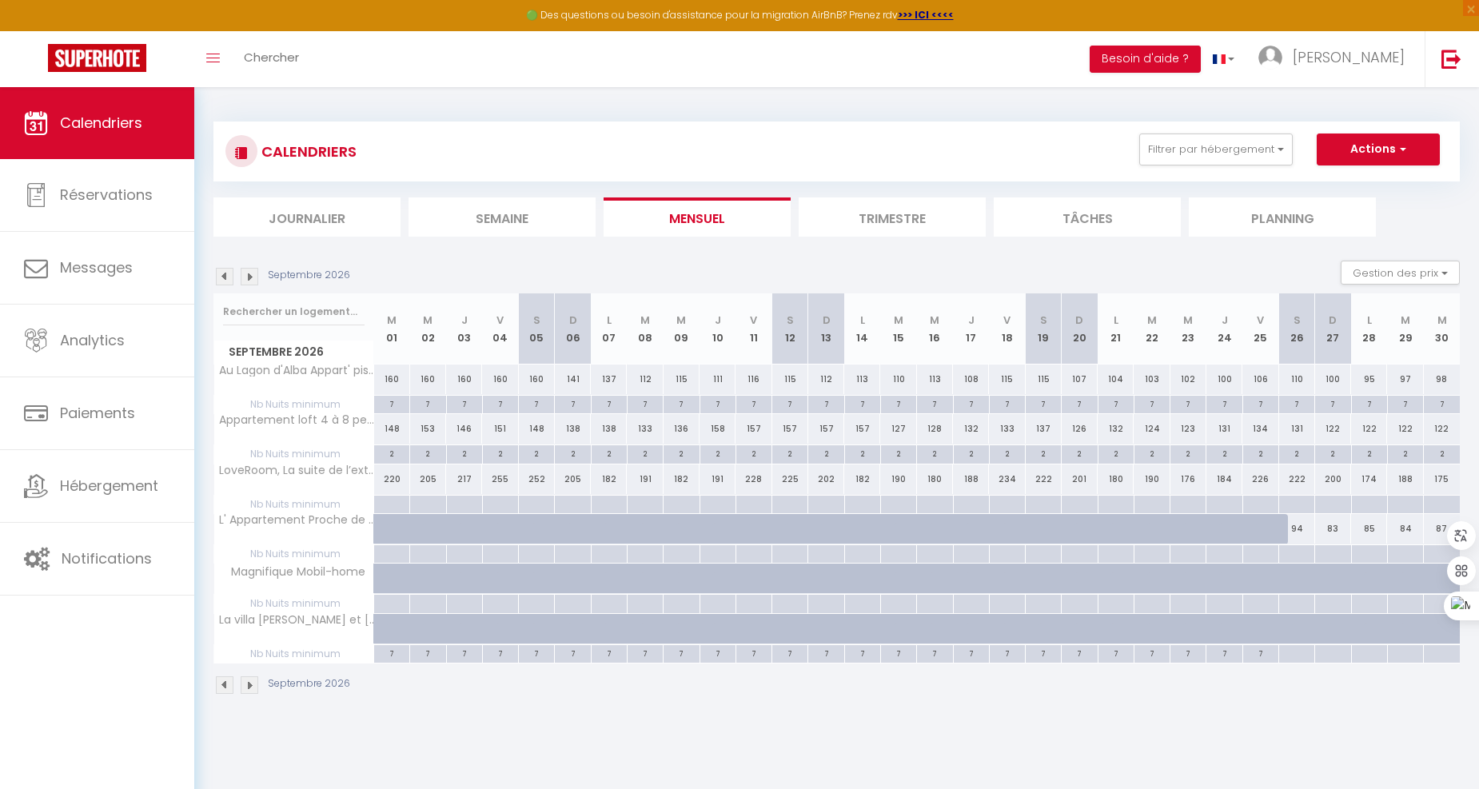
click at [228, 281] on img at bounding box center [225, 277] width 18 height 18
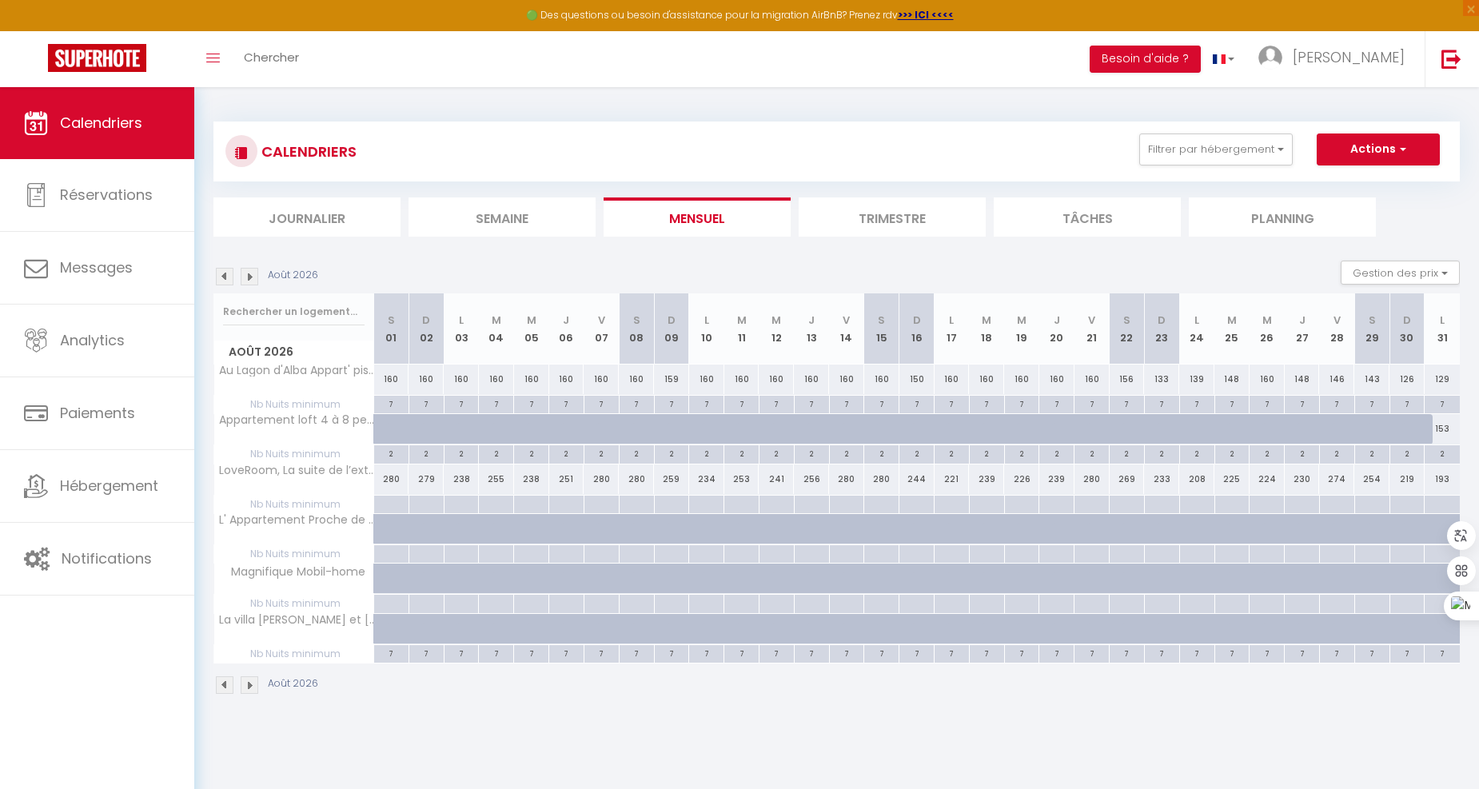
click at [228, 281] on img at bounding box center [225, 277] width 18 height 18
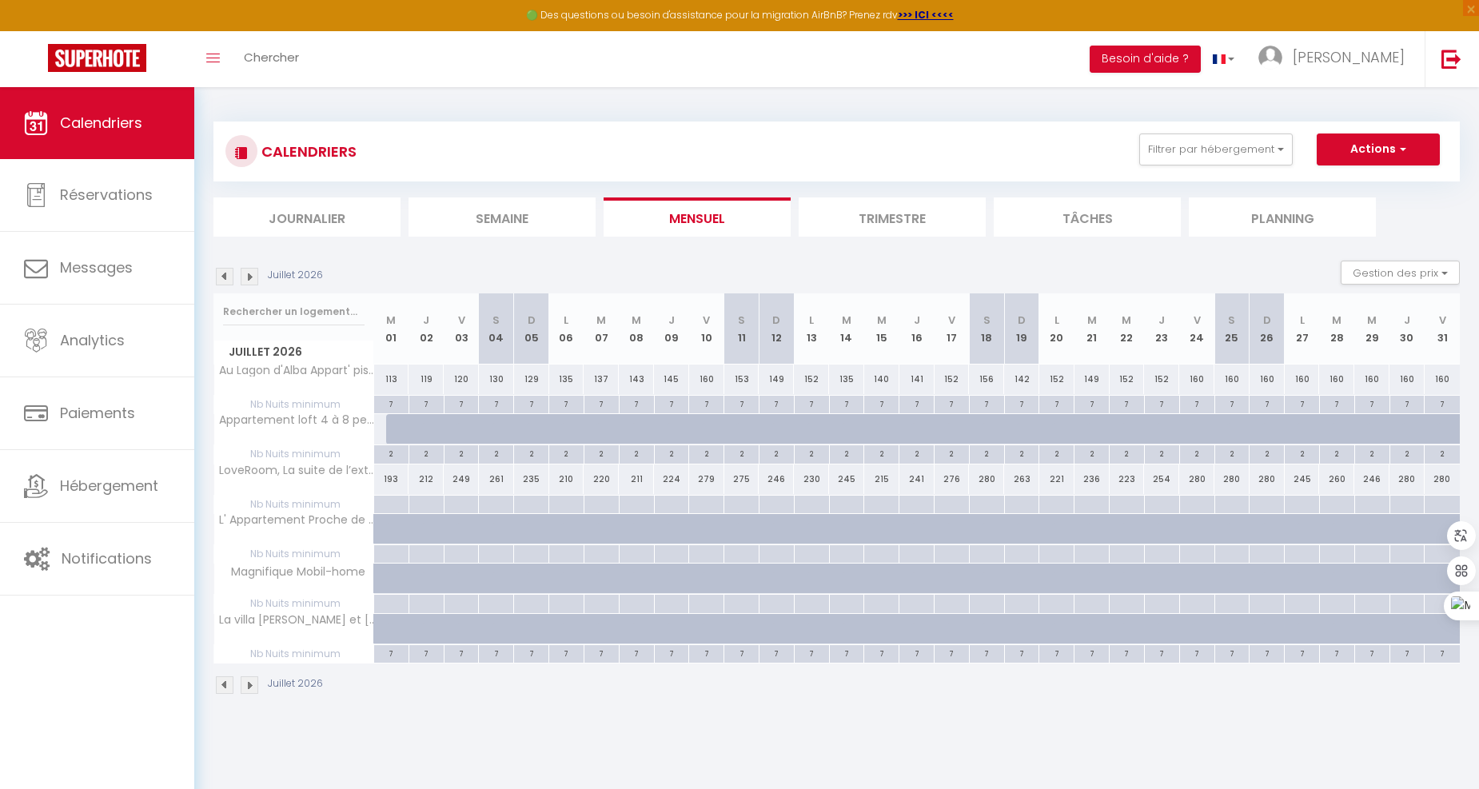
click at [228, 281] on img at bounding box center [225, 277] width 18 height 18
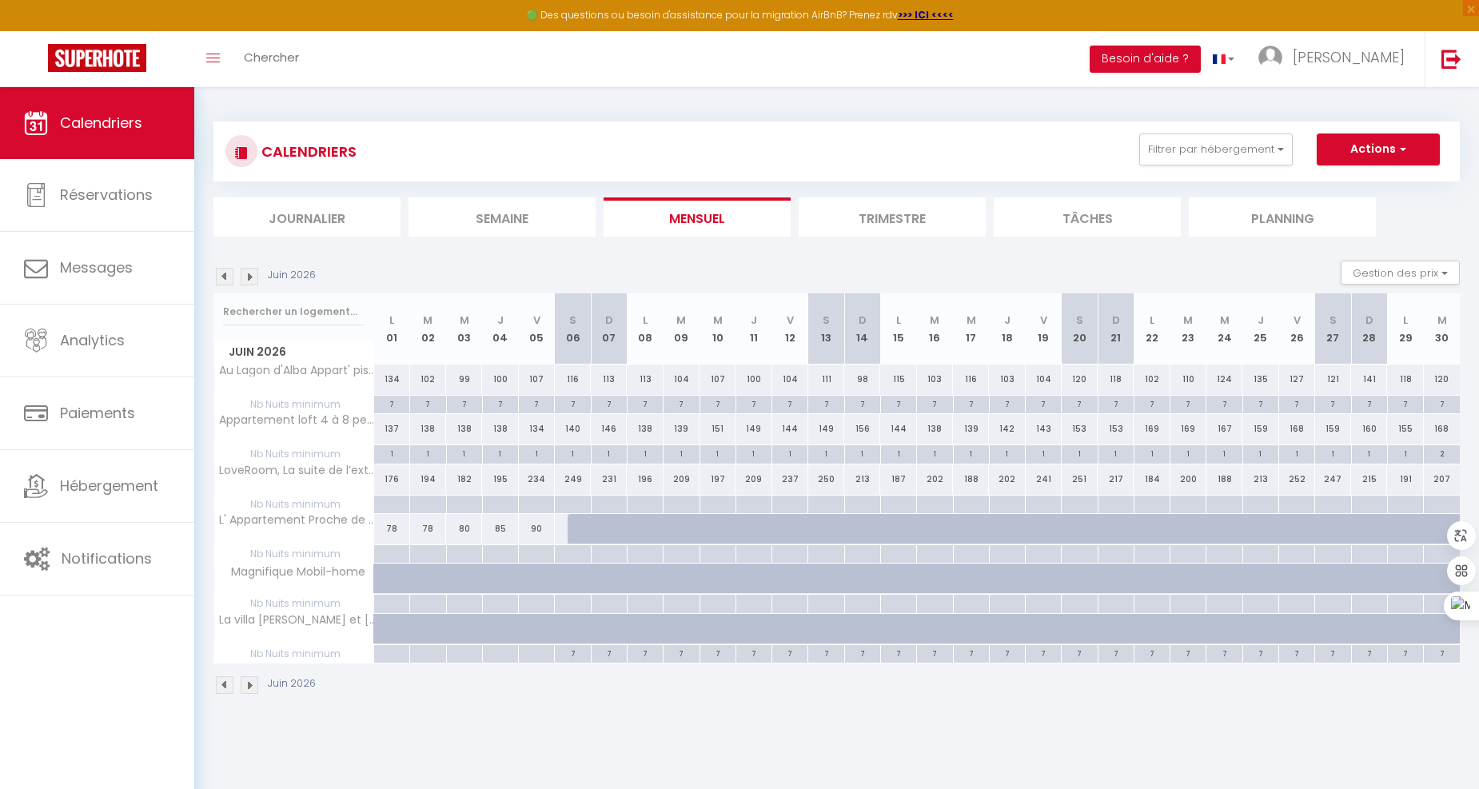
click at [228, 281] on img at bounding box center [225, 277] width 18 height 18
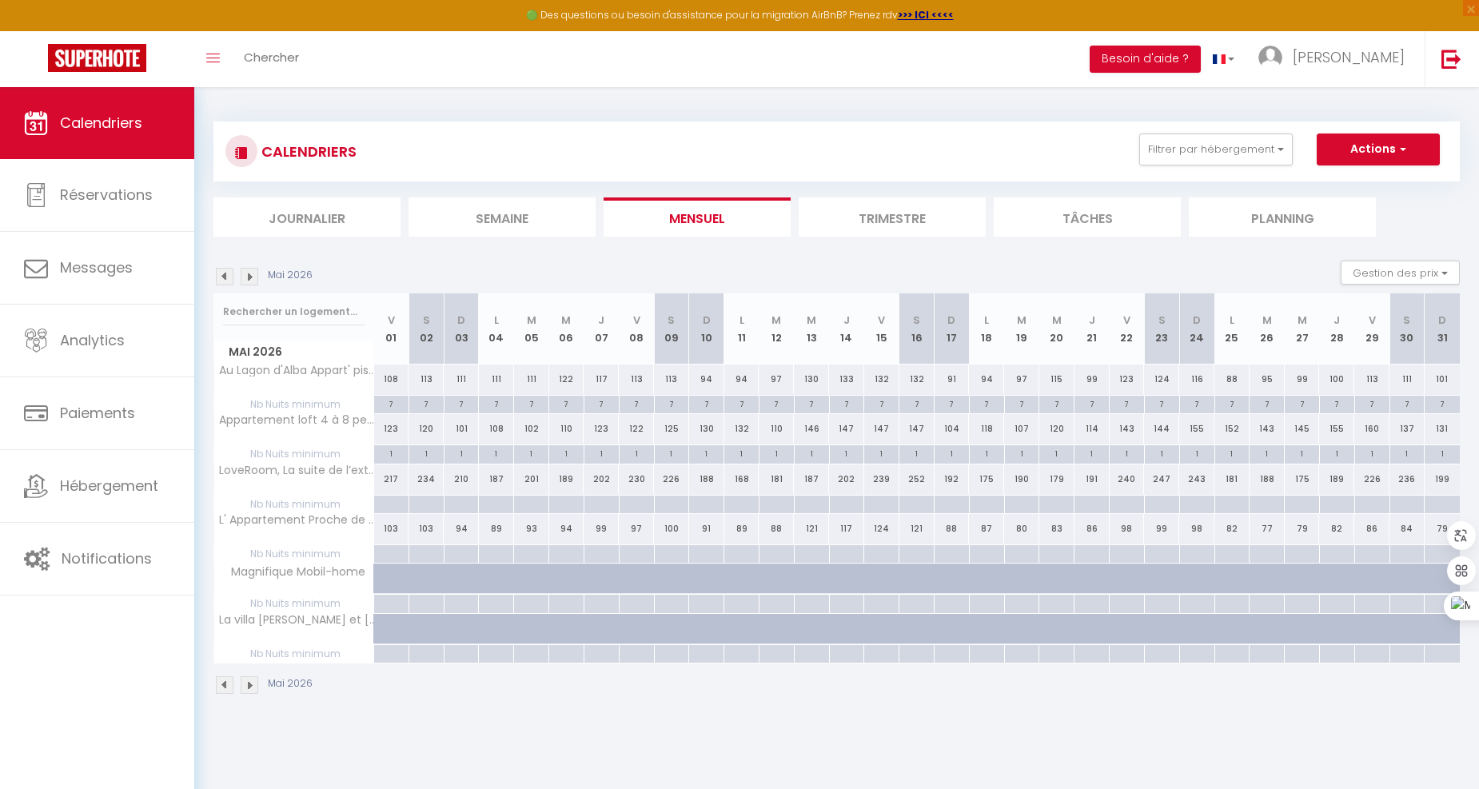
click at [228, 281] on img at bounding box center [225, 277] width 18 height 18
